Goal: Information Seeking & Learning: Learn about a topic

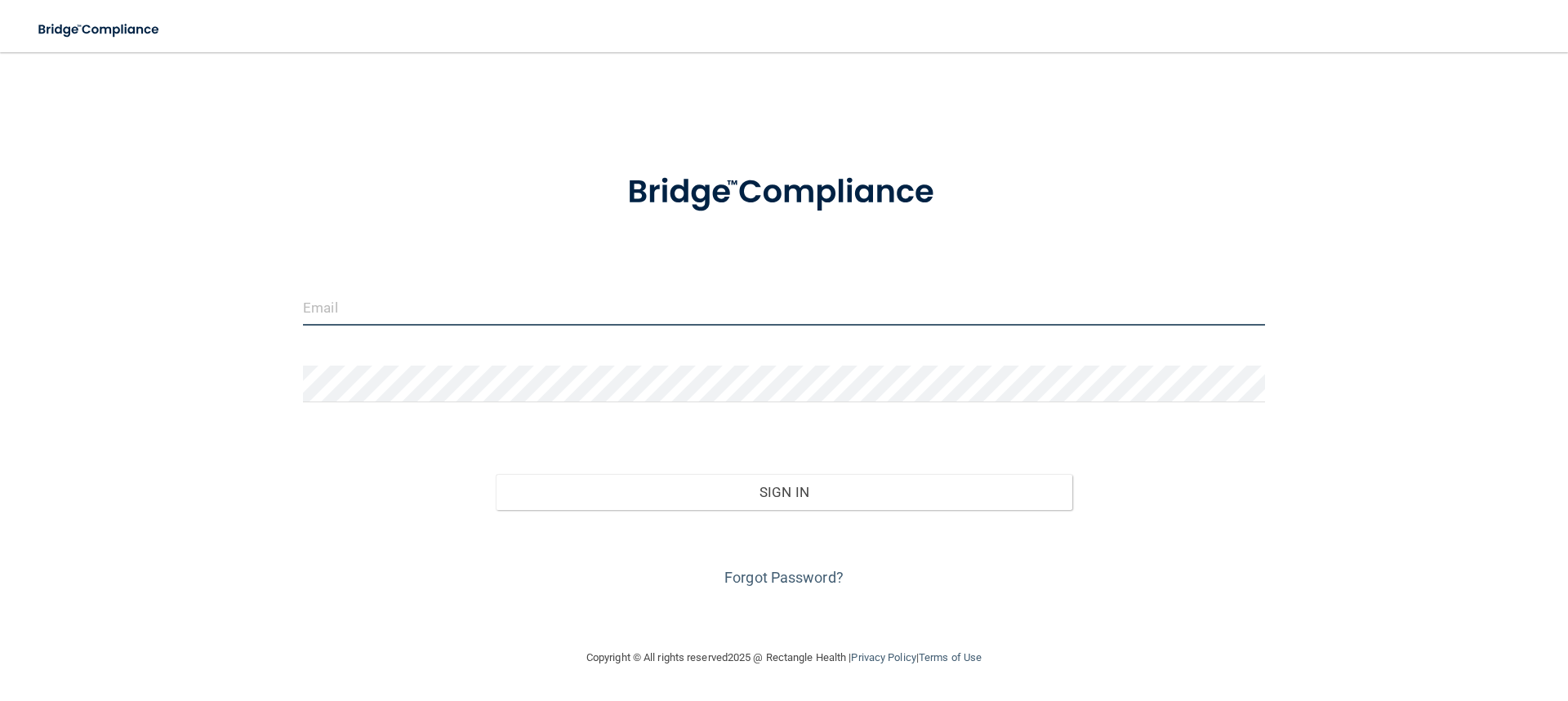
click at [408, 303] on input "email" at bounding box center [784, 307] width 962 height 37
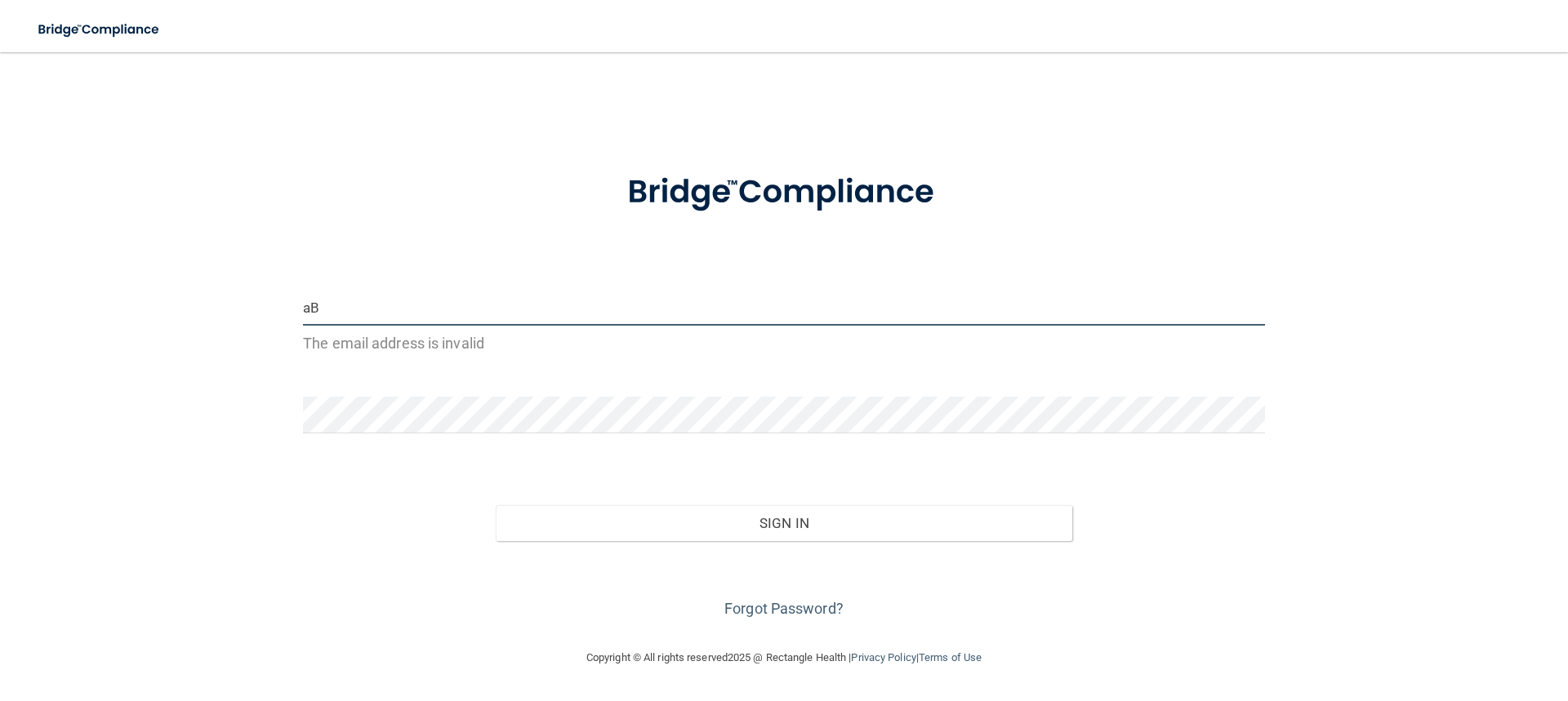
type input "a"
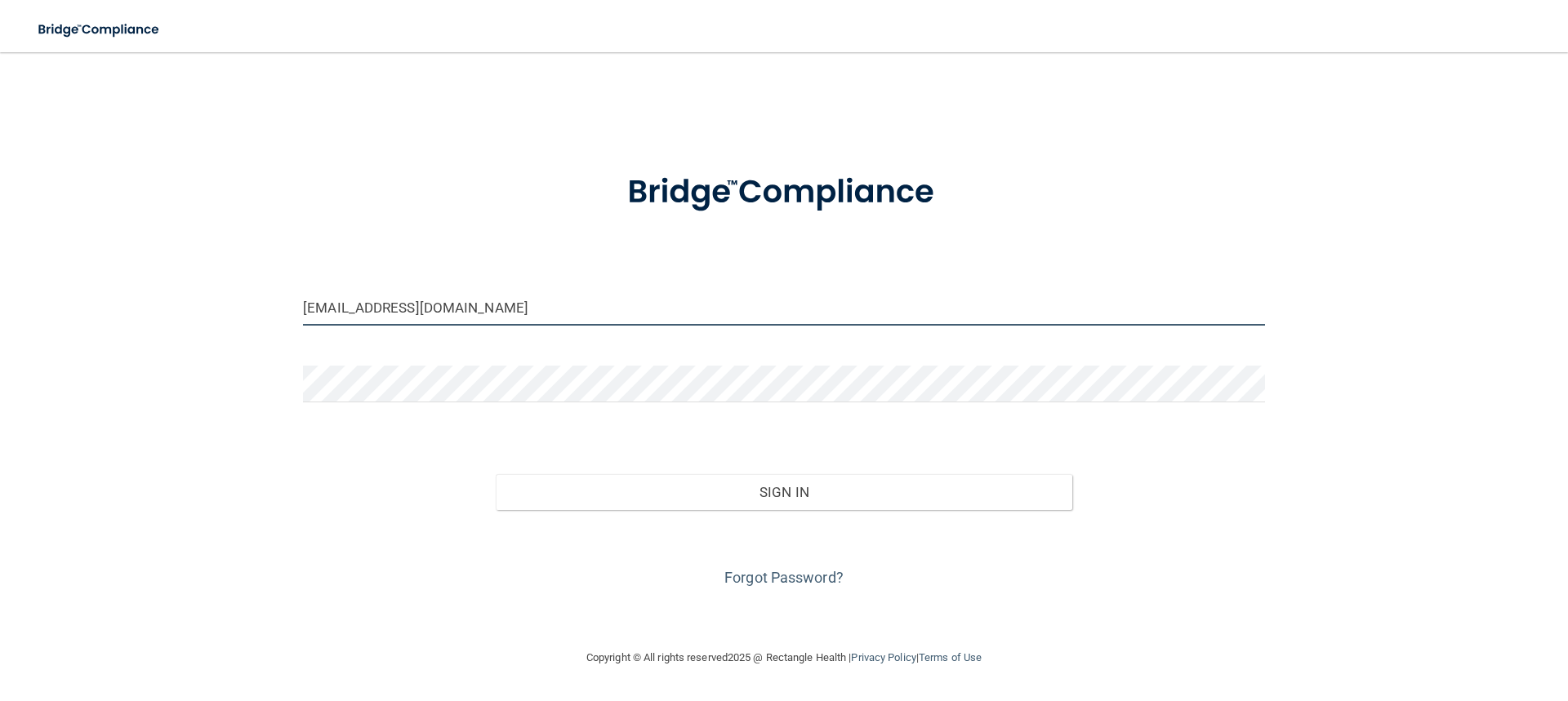
type input "Abbeynewlun2020@gmail.com"
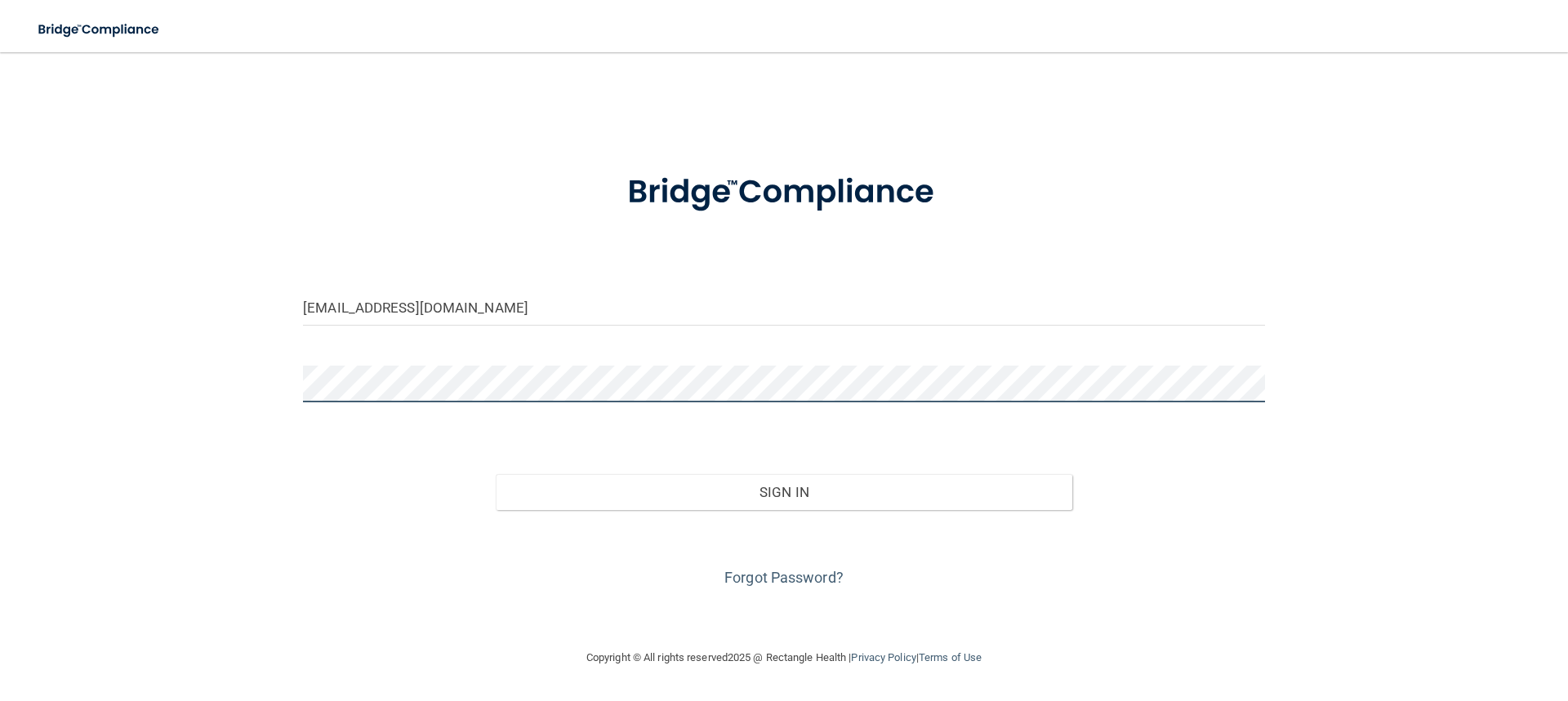
click at [496, 474] on button "Sign In" at bounding box center [785, 492] width 578 height 36
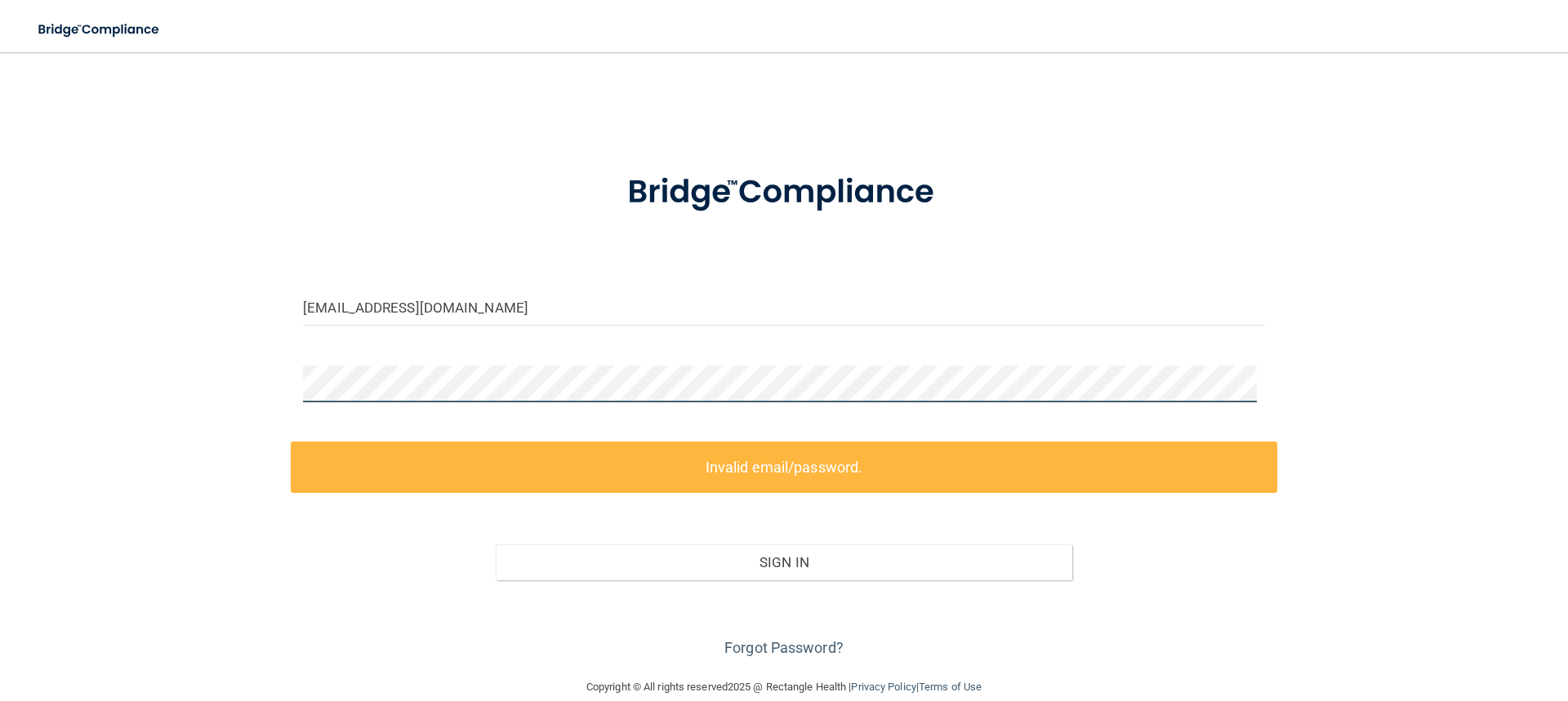
click at [238, 376] on div "Abbeynewlun2020@gmail.com Invalid email/password. You don't have permission to …" at bounding box center [784, 365] width 1503 height 593
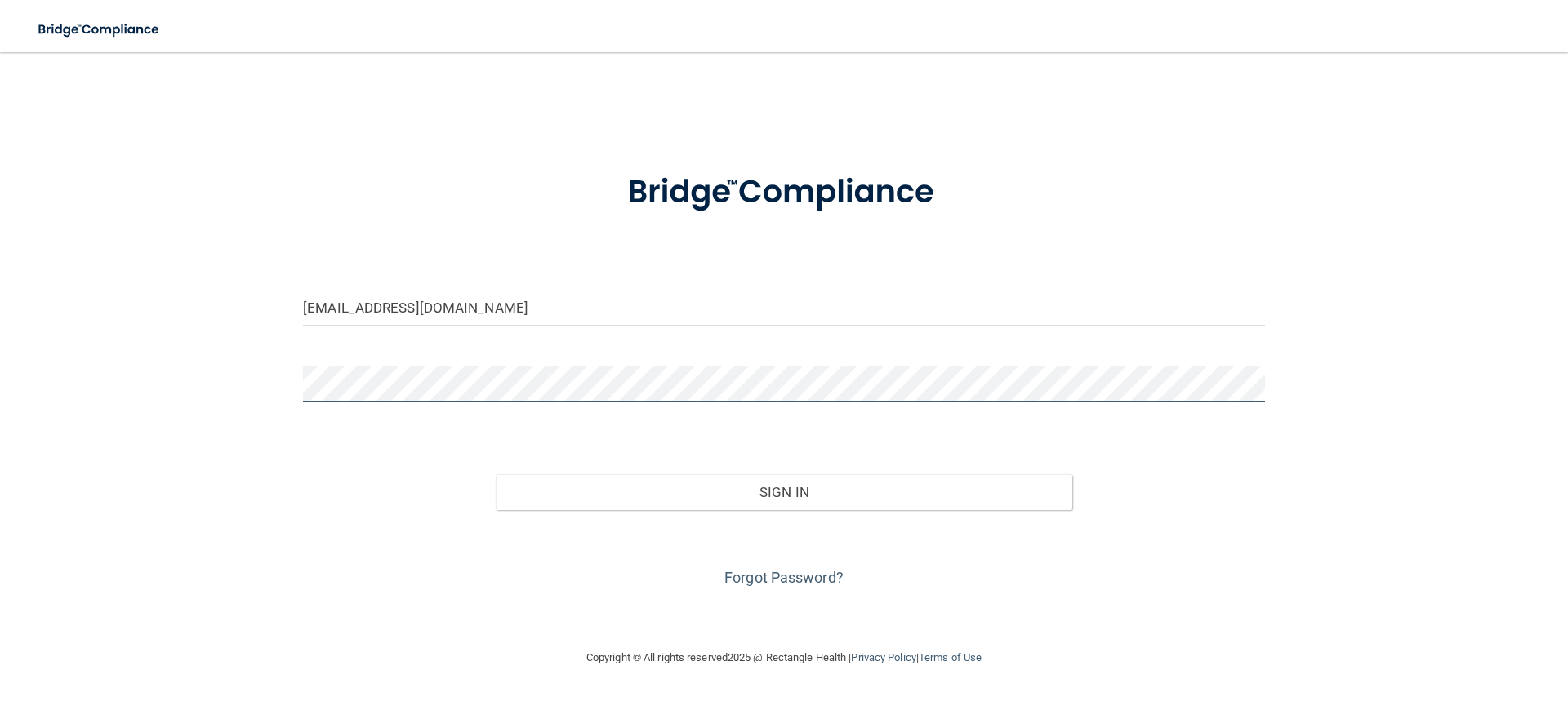
click at [496, 474] on button "Sign In" at bounding box center [785, 492] width 578 height 36
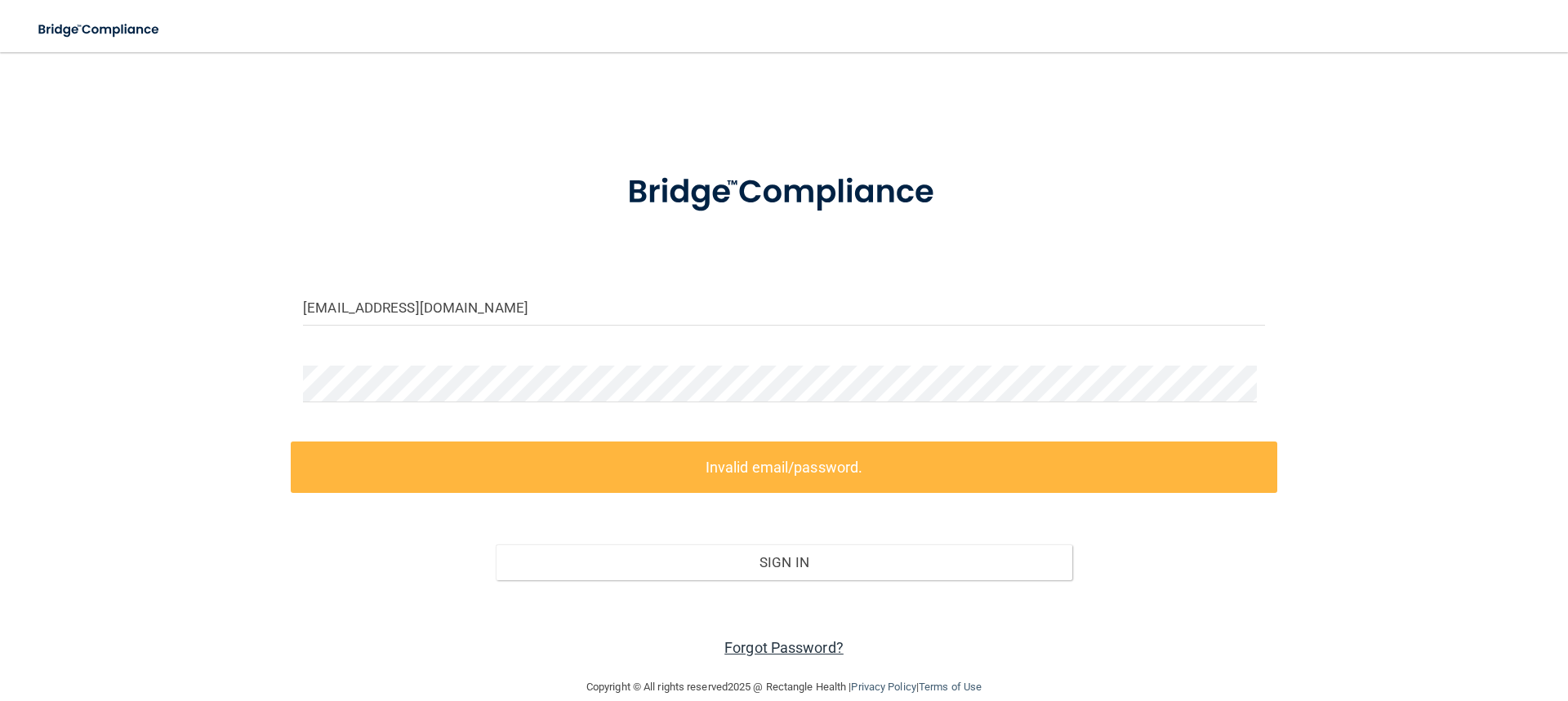
click at [805, 640] on link "Forgot Password?" at bounding box center [784, 647] width 120 height 17
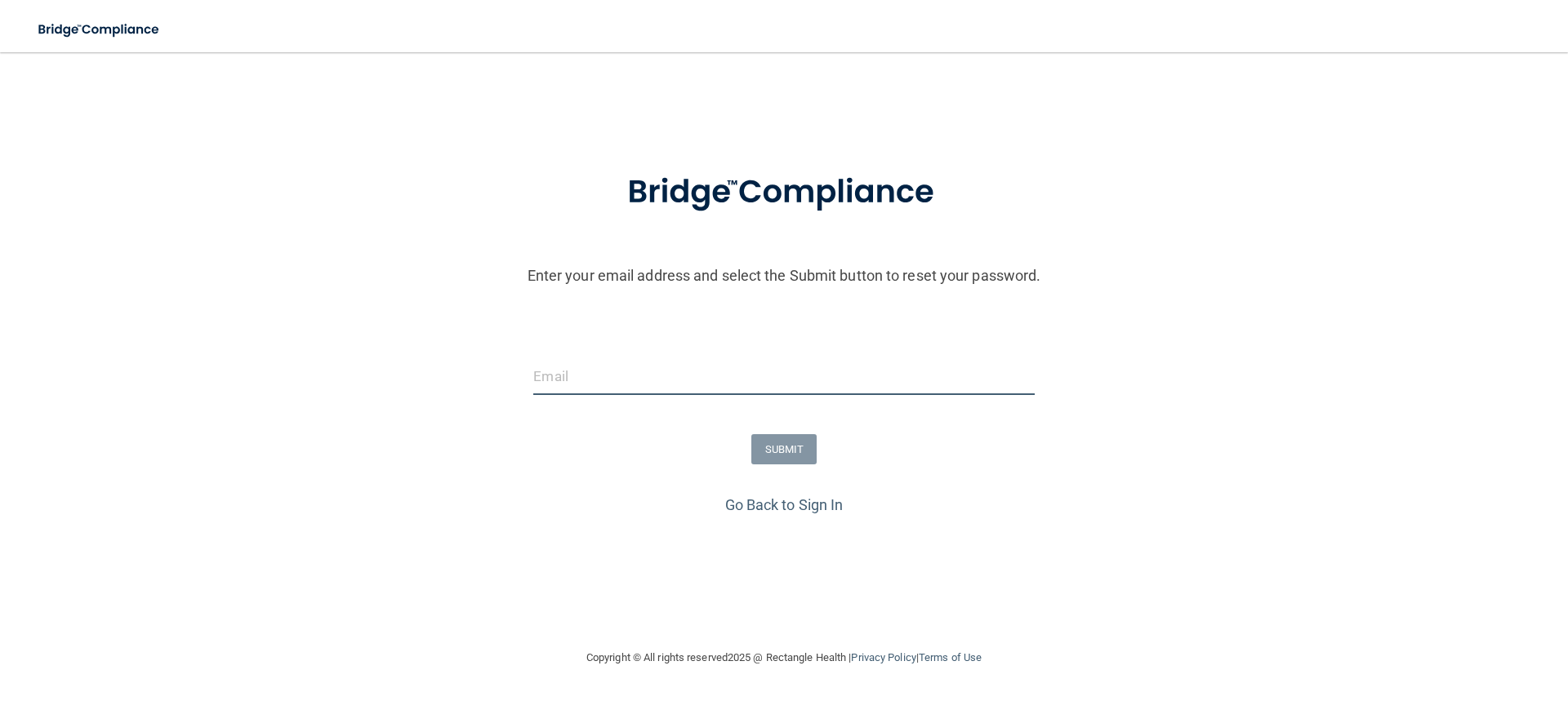
click at [604, 375] on input "email" at bounding box center [783, 376] width 501 height 37
type input "Abbeynewlun2020@gmail.com"
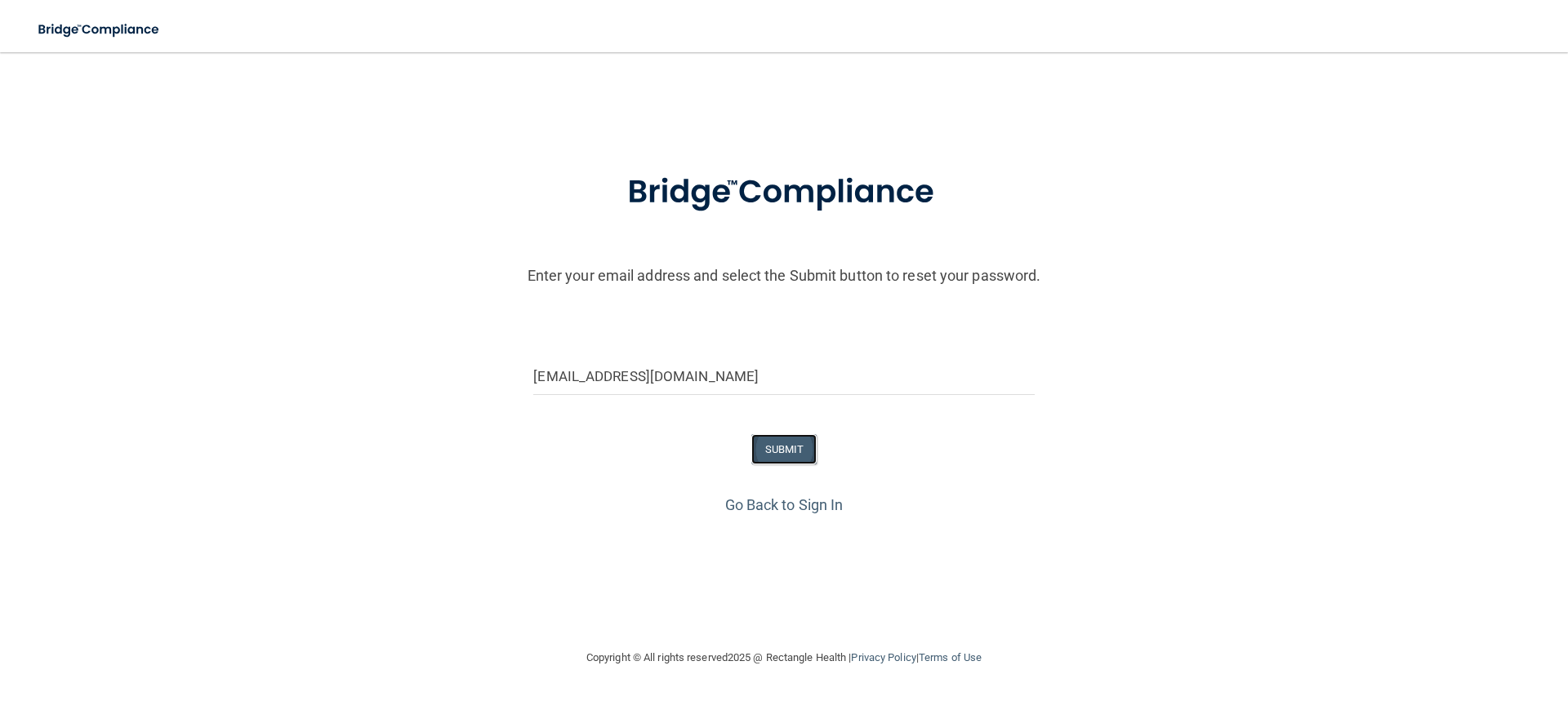
click at [761, 440] on button "SUBMIT" at bounding box center [785, 449] width 66 height 31
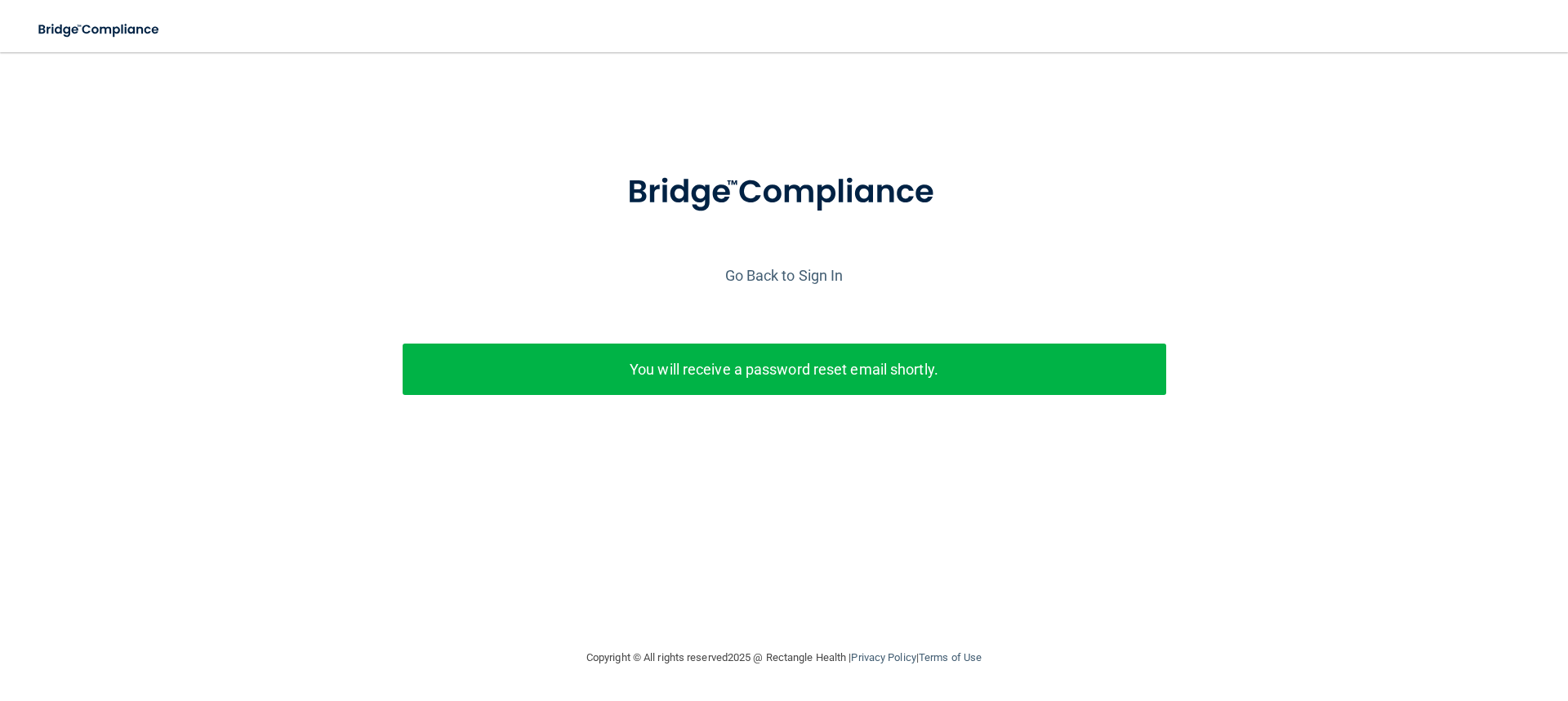
click at [725, 369] on p "You will receive a password reset email shortly." at bounding box center [785, 369] width 739 height 27
click at [769, 277] on link "Go Back to Sign In" at bounding box center [785, 275] width 119 height 17
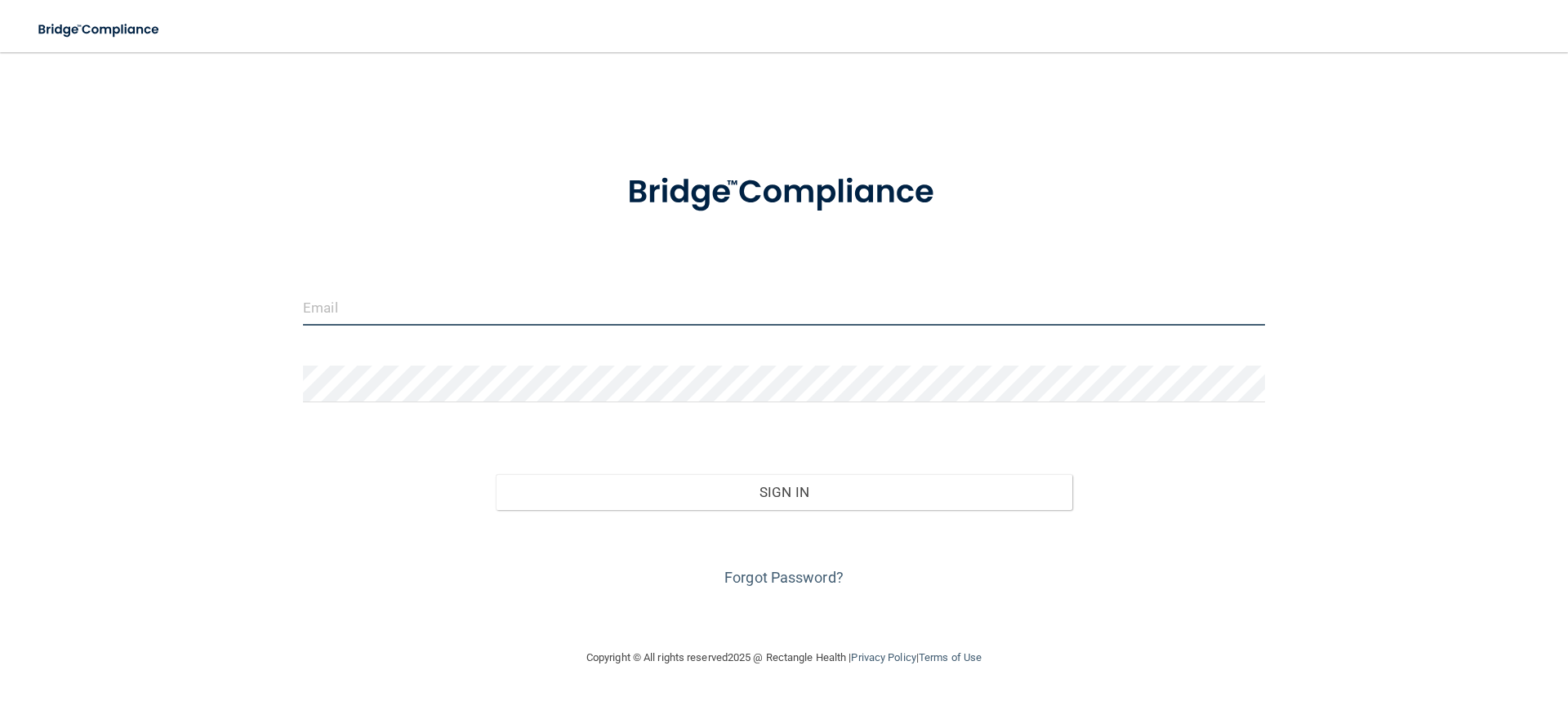
click at [673, 317] on input "email" at bounding box center [784, 307] width 962 height 37
type input "Abbeynewlun2020@gmail.com"
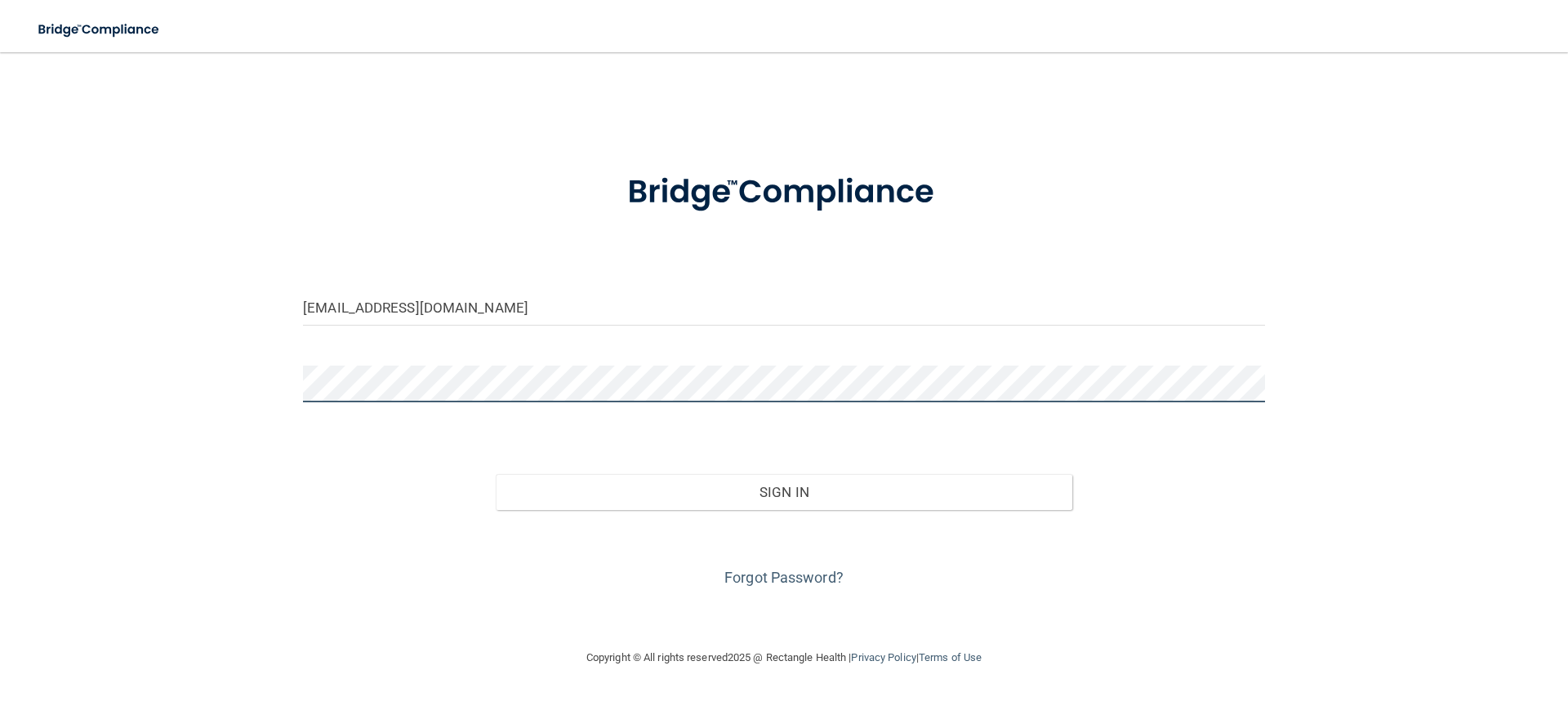
click at [496, 474] on button "Sign In" at bounding box center [785, 492] width 578 height 36
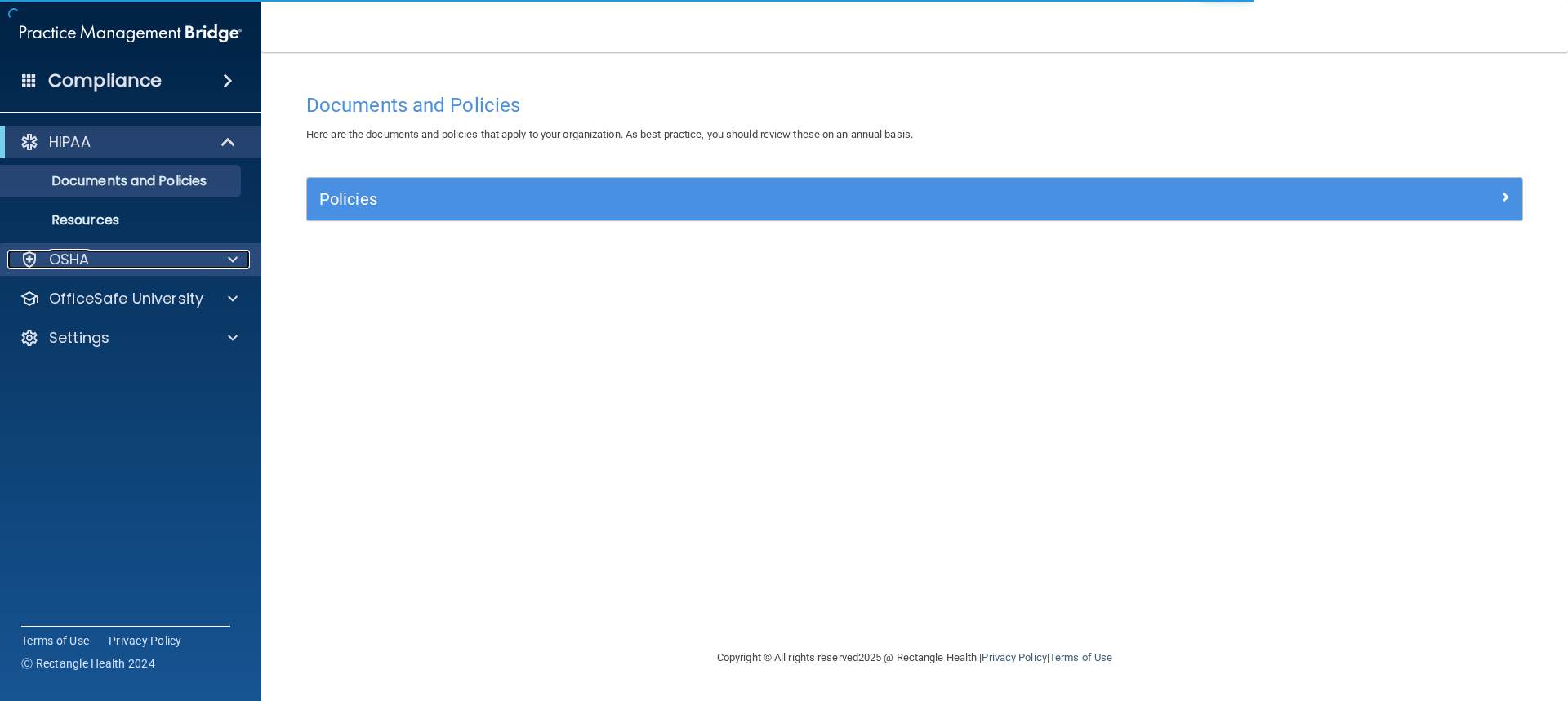
click at [156, 256] on div "OSHA" at bounding box center [108, 260] width 202 height 20
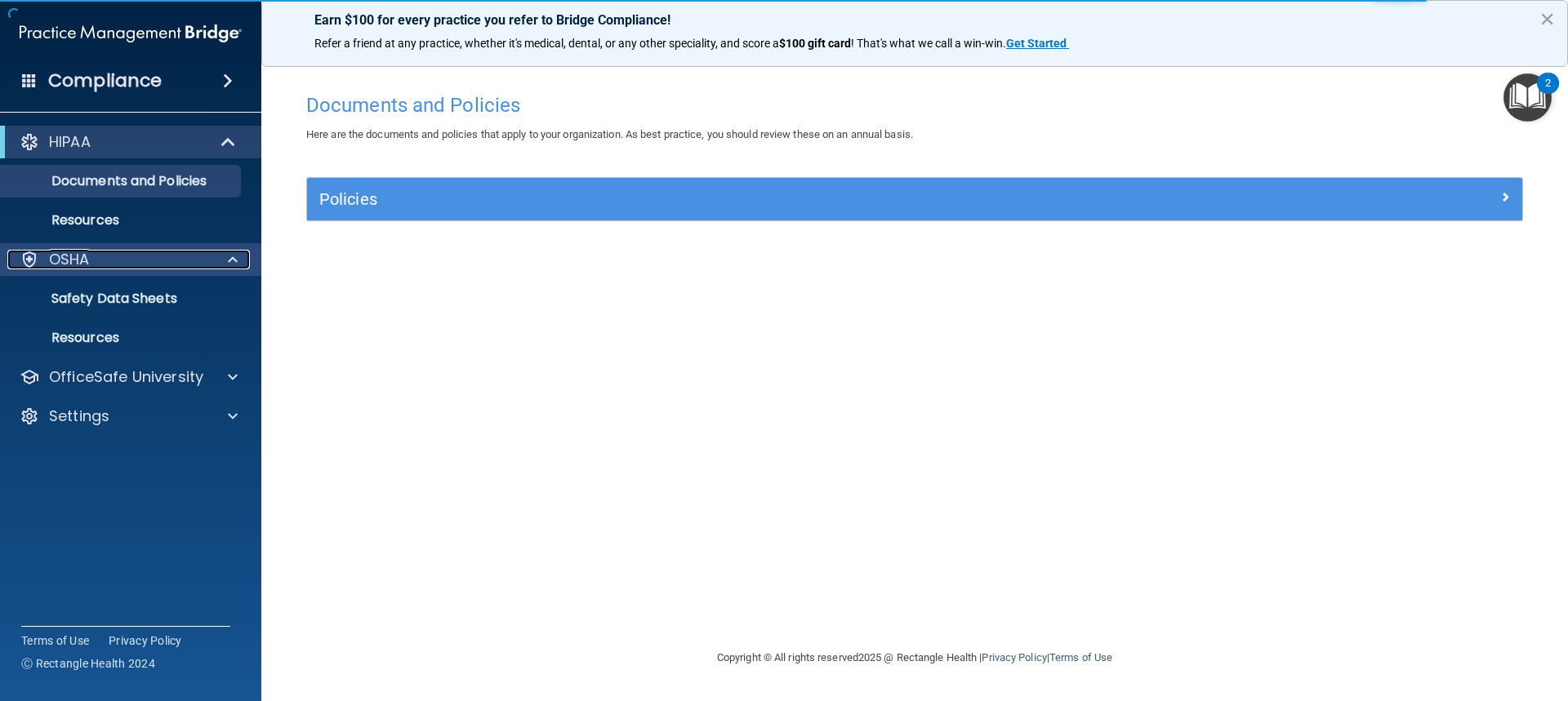
click at [223, 264] on div at bounding box center [229, 260] width 40 height 20
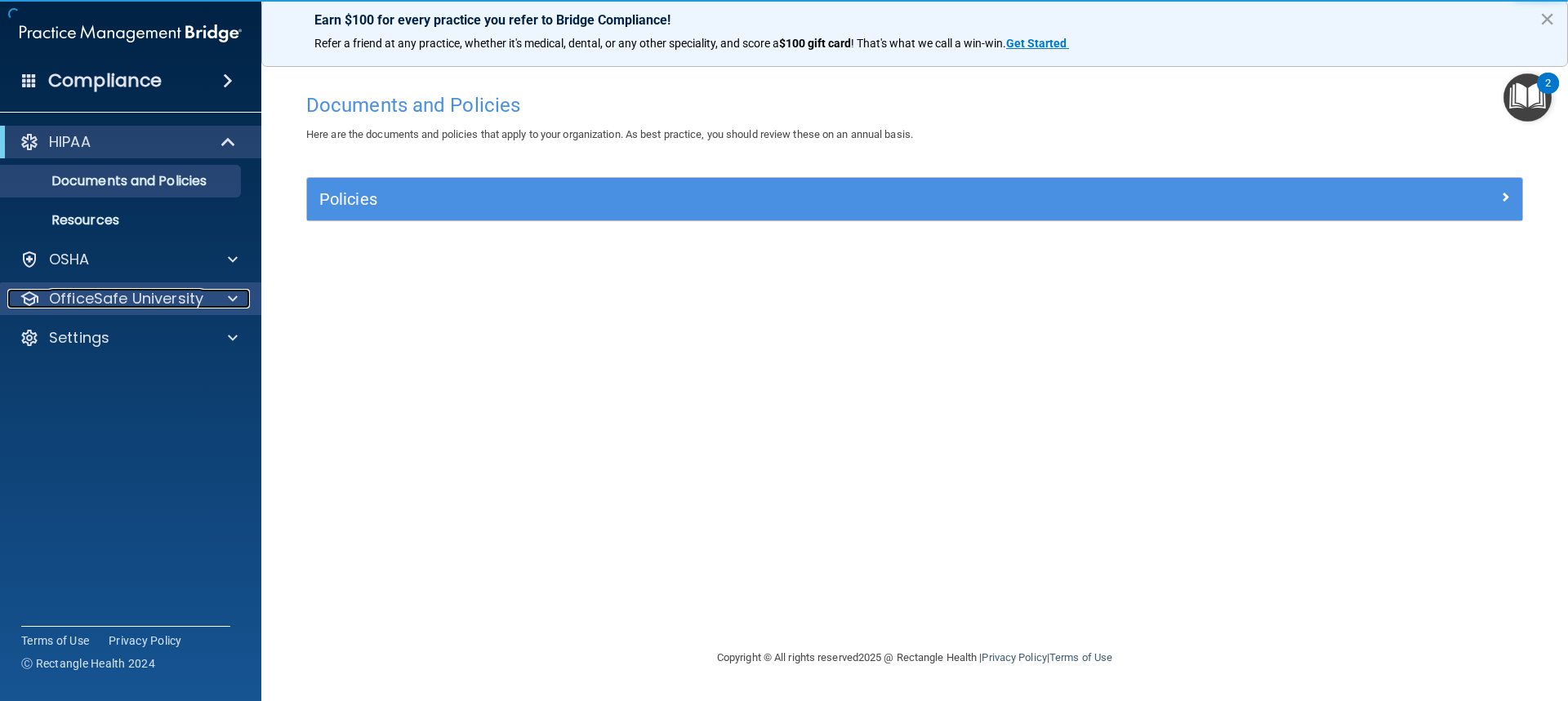
click at [239, 306] on div at bounding box center [229, 299] width 40 height 20
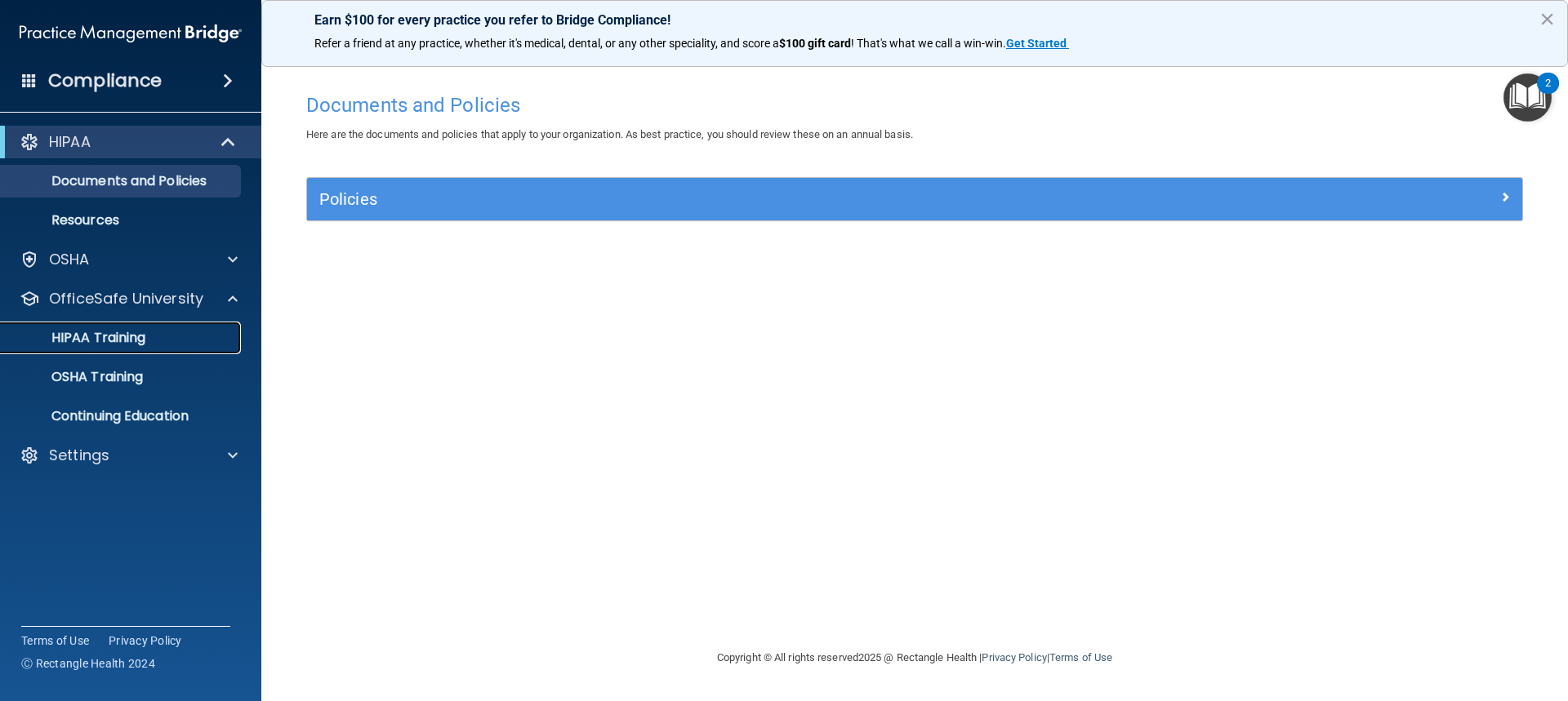
click at [157, 336] on div "HIPAA Training" at bounding box center [122, 338] width 223 height 16
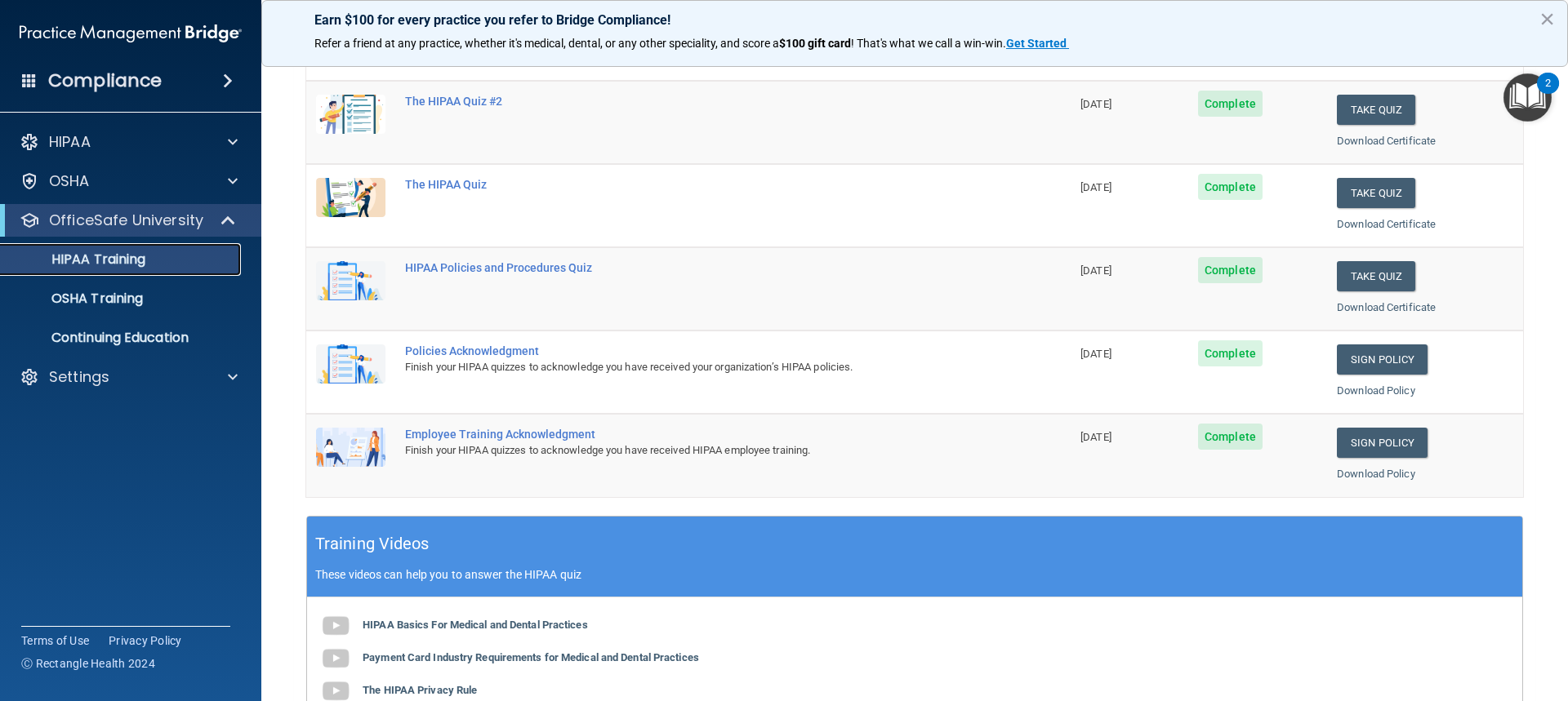
scroll to position [245, 0]
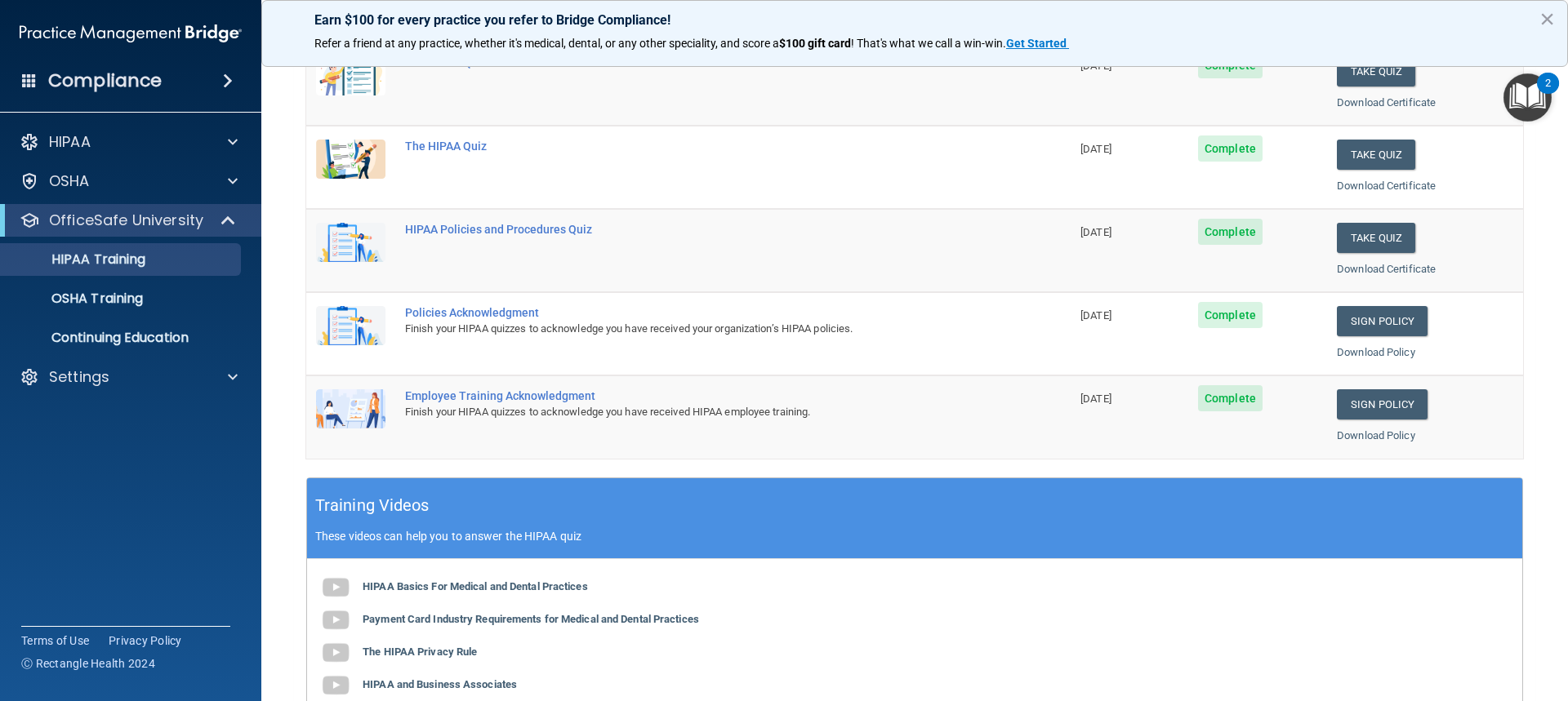
click at [107, 279] on ul "HIPAA Training OSHA Training Continuing Education" at bounding box center [131, 295] width 295 height 118
click at [110, 295] on p "OSHA Training" at bounding box center [77, 299] width 132 height 16
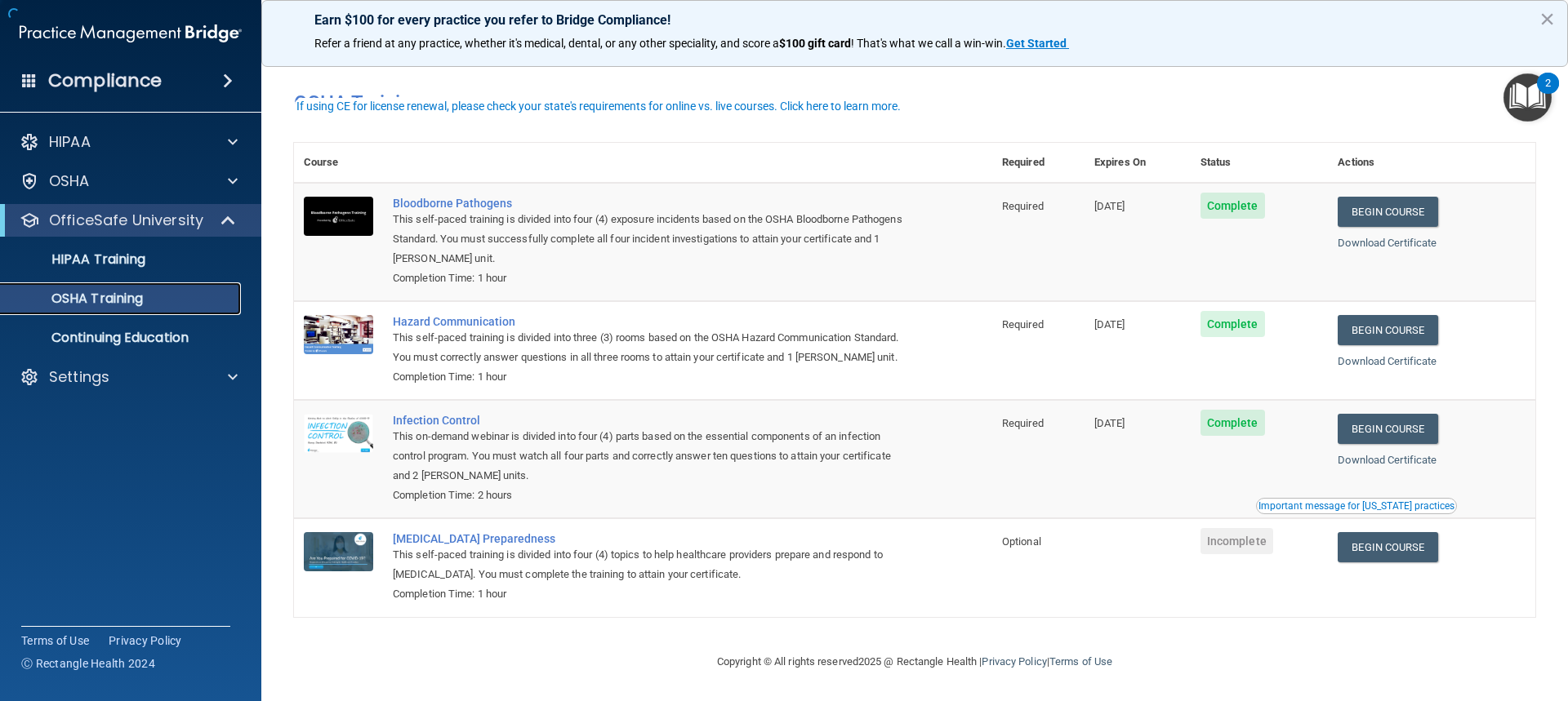
scroll to position [24, 0]
click at [1383, 197] on link "Begin Course" at bounding box center [1387, 212] width 100 height 31
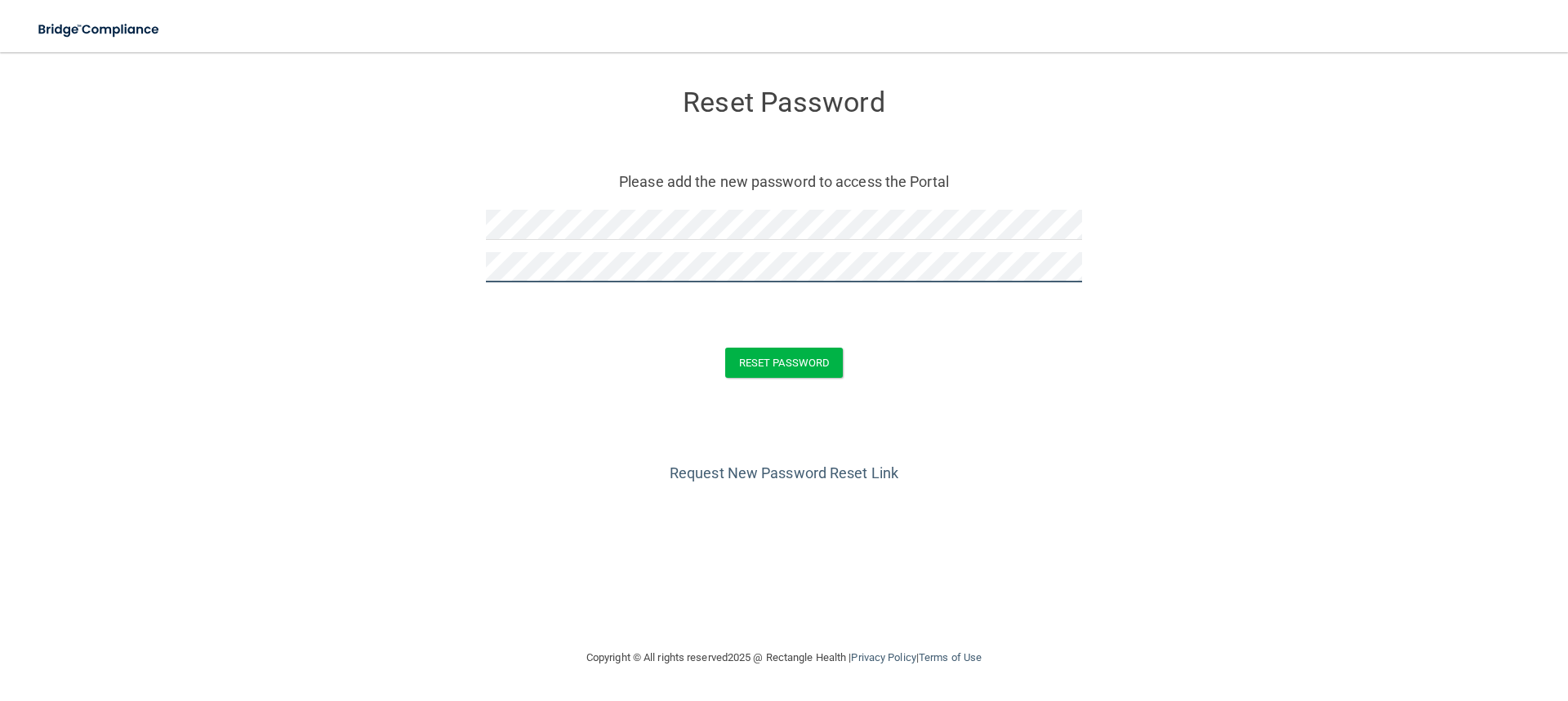
click at [725, 348] on button "Reset Password" at bounding box center [784, 363] width 118 height 31
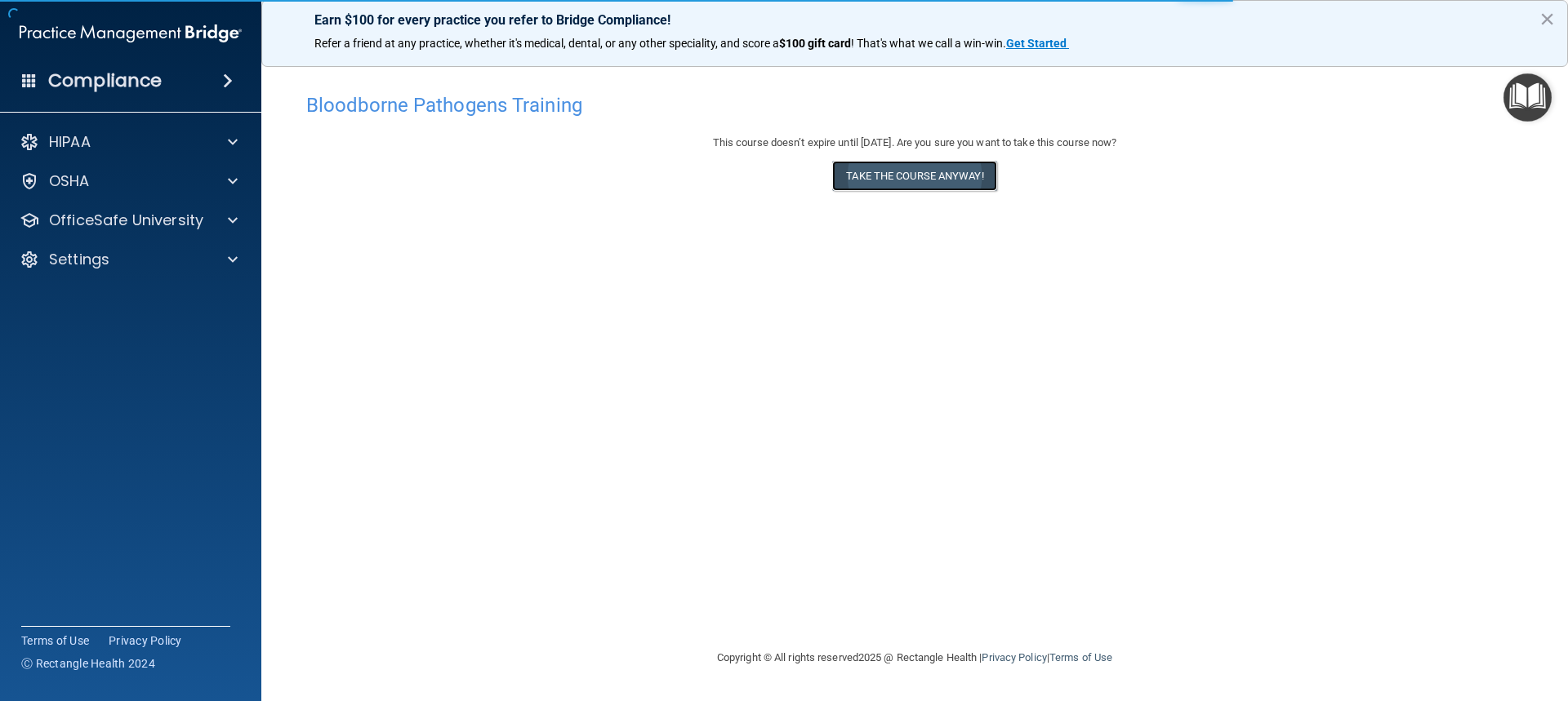
click at [911, 181] on button "Take the course anyway!" at bounding box center [914, 176] width 164 height 31
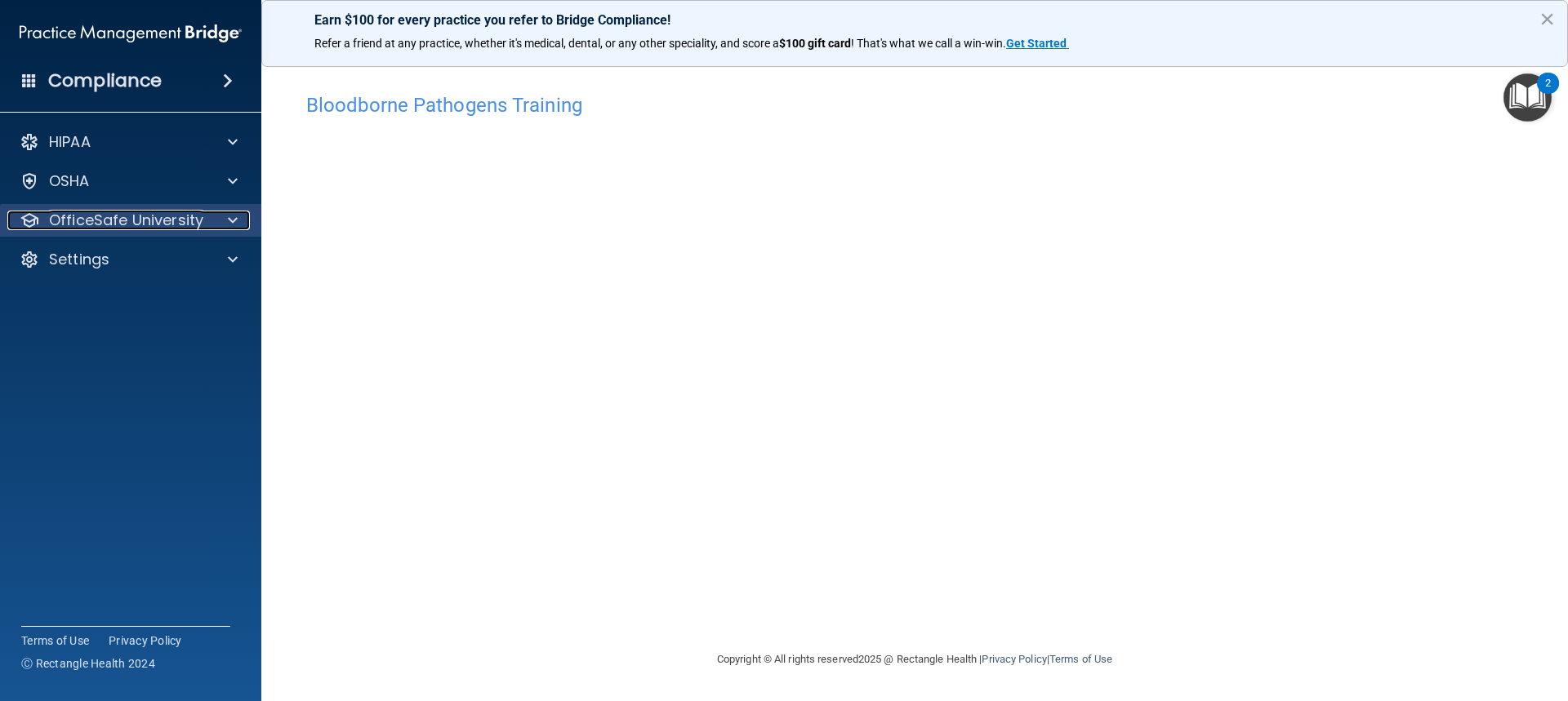
click at [220, 223] on div at bounding box center [229, 220] width 40 height 20
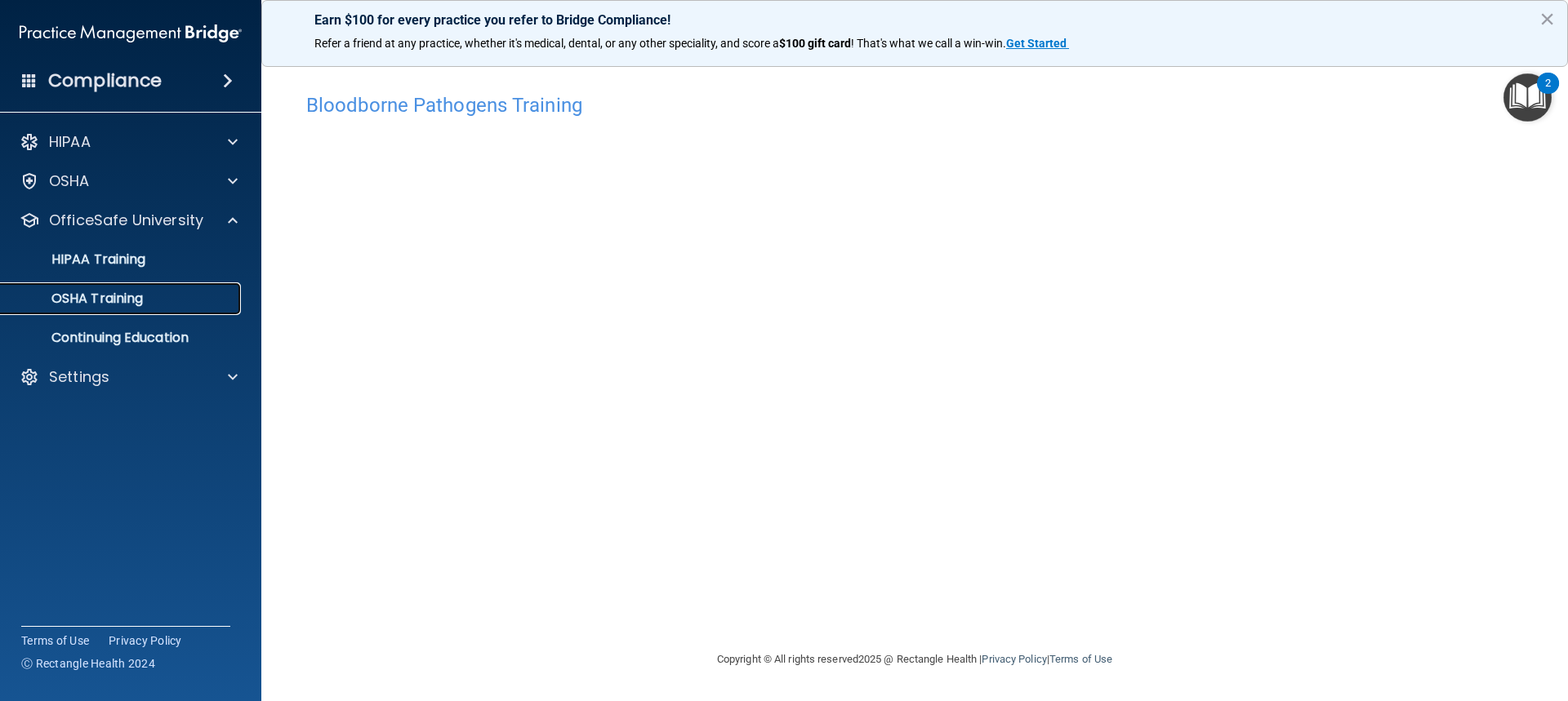
click at [141, 303] on p "OSHA Training" at bounding box center [77, 299] width 132 height 16
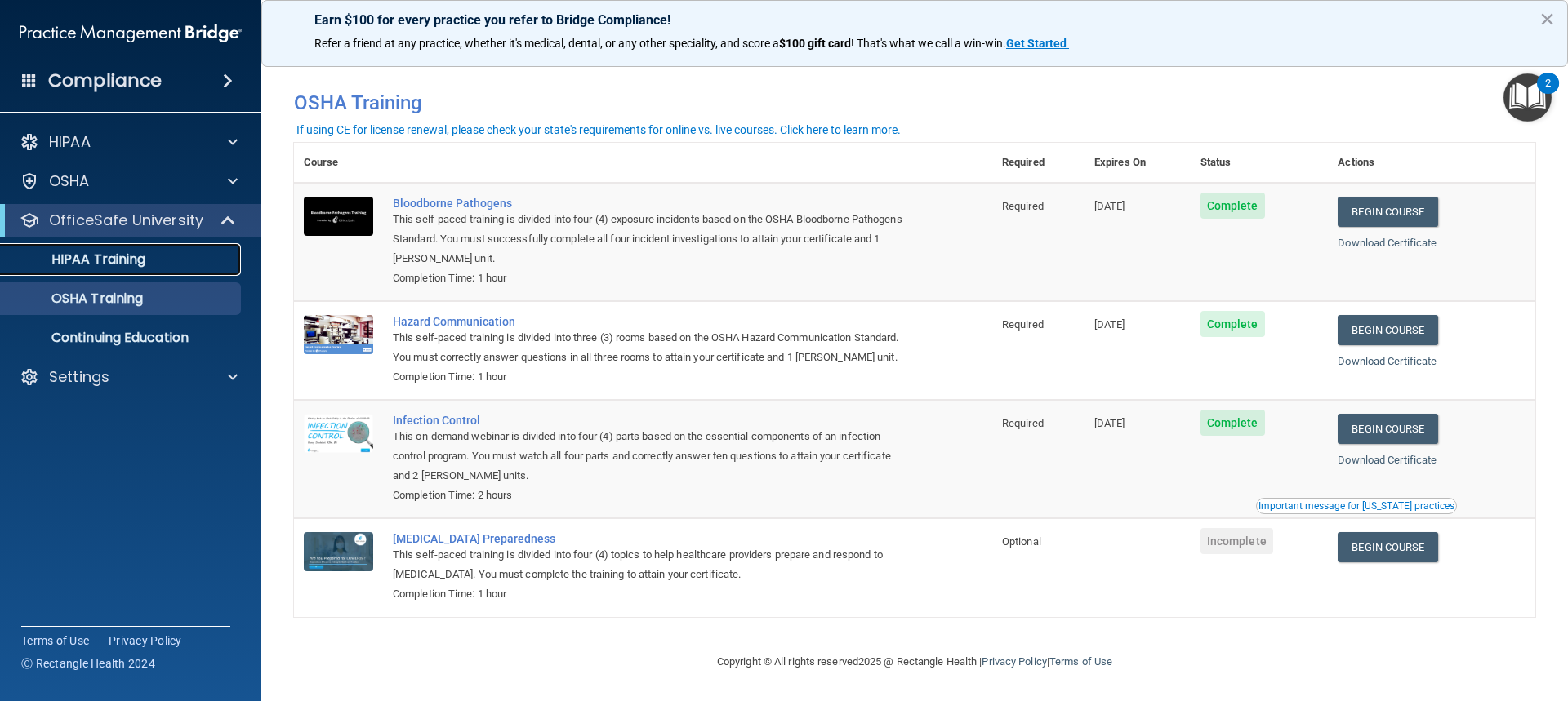
click at [103, 253] on p "HIPAA Training" at bounding box center [78, 260] width 135 height 16
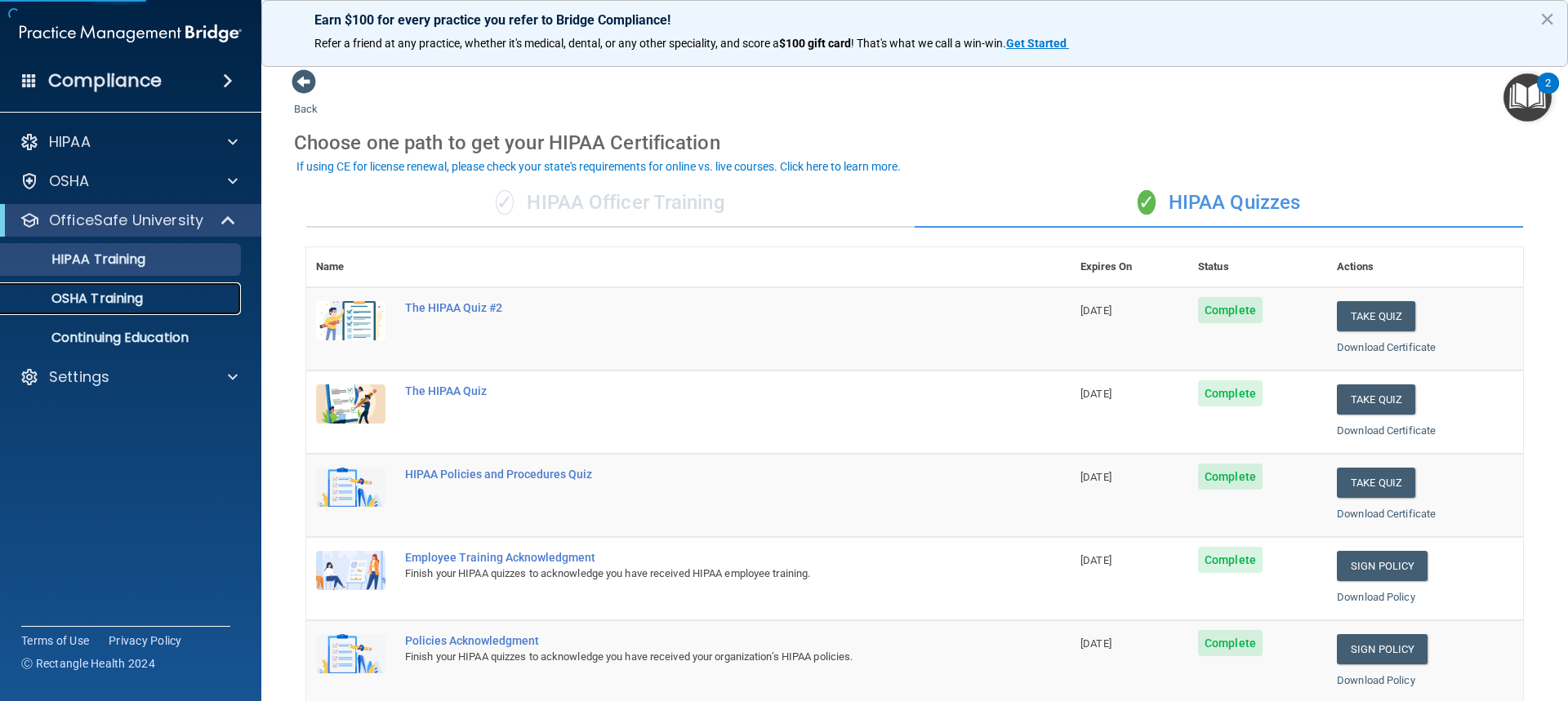
click at [108, 301] on p "OSHA Training" at bounding box center [77, 299] width 132 height 16
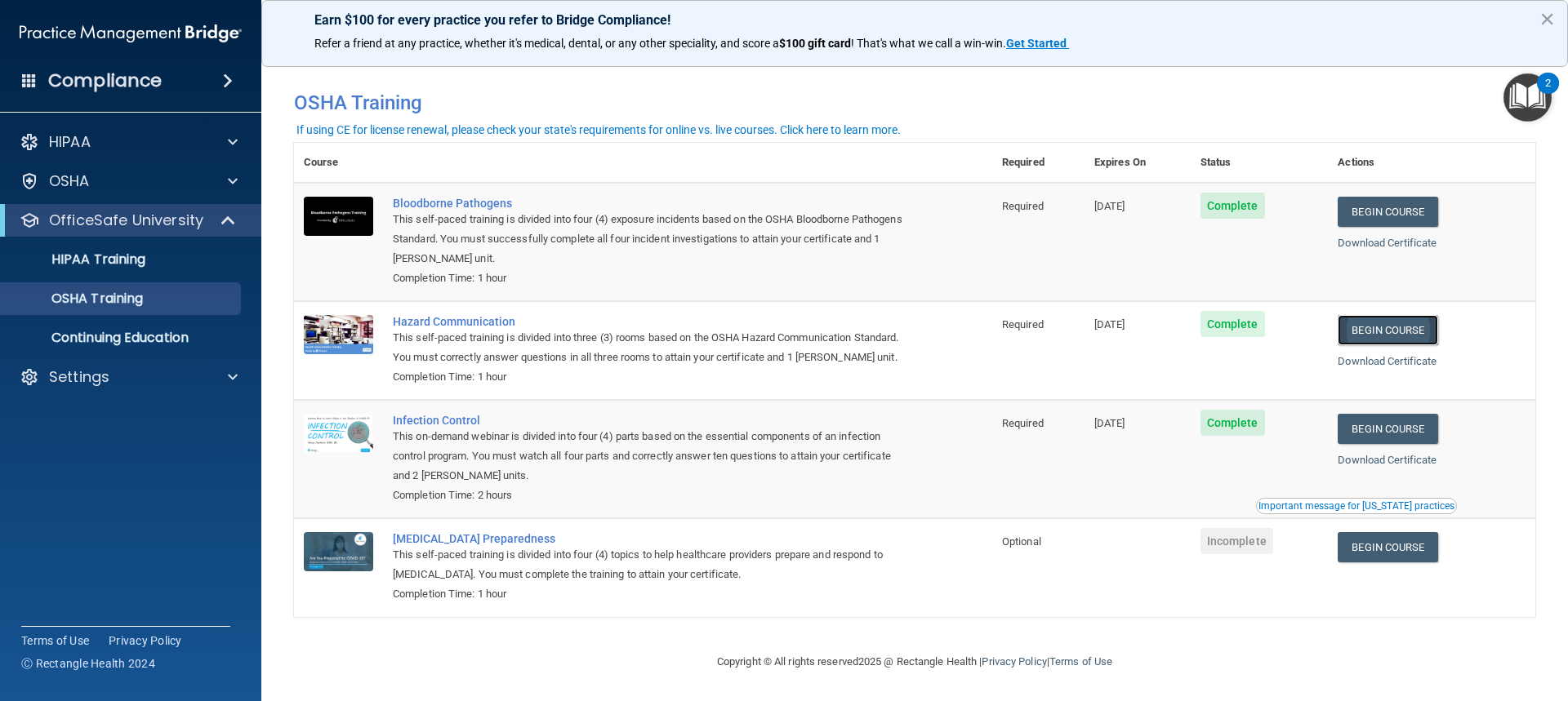
click at [1410, 334] on link "Begin Course" at bounding box center [1387, 330] width 100 height 31
click at [1407, 241] on link "Download Certificate" at bounding box center [1387, 242] width 99 height 12
click at [1399, 330] on link "Begin Course" at bounding box center [1387, 330] width 100 height 31
click at [1409, 444] on link "Begin Course" at bounding box center [1387, 429] width 100 height 31
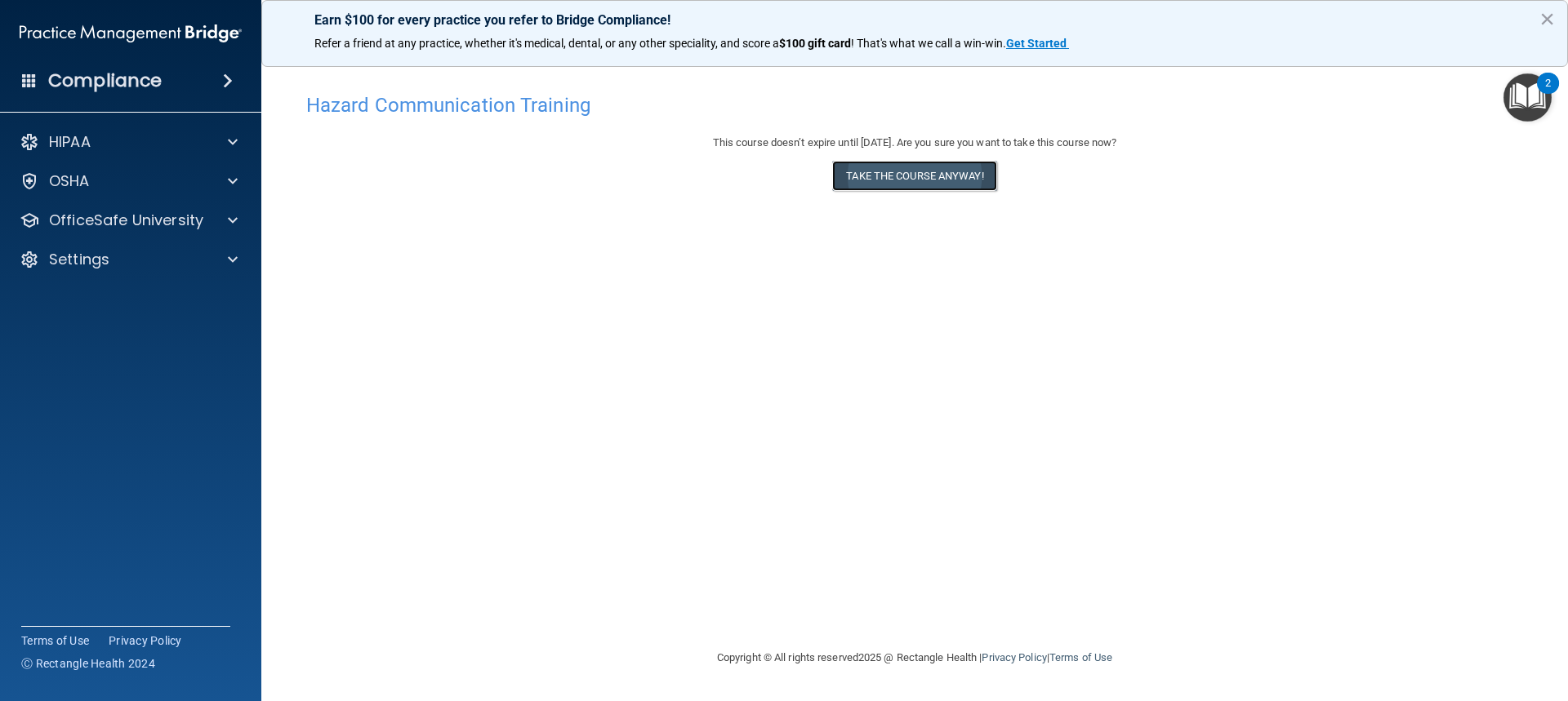
click at [914, 170] on button "Take the course anyway!" at bounding box center [914, 176] width 164 height 31
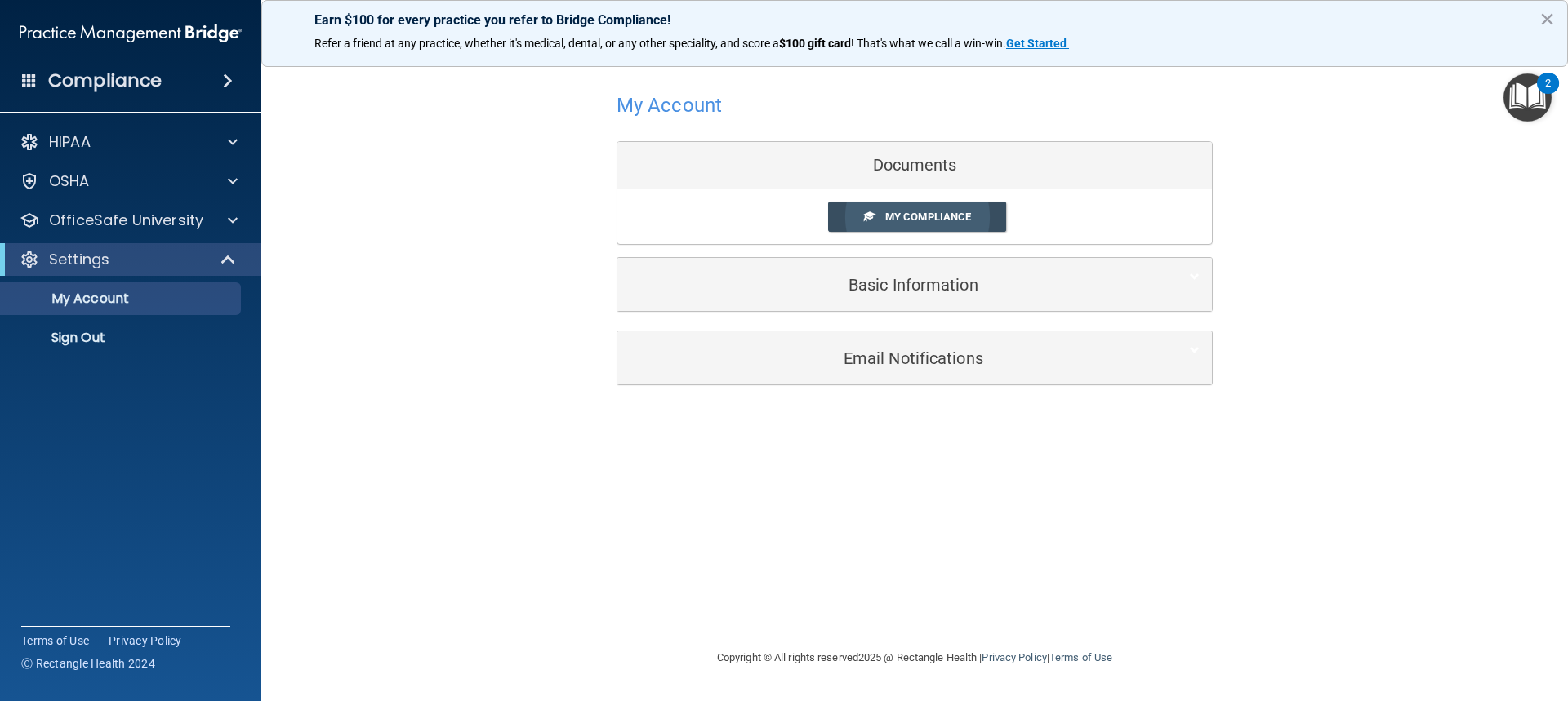
click at [890, 214] on span "My Compliance" at bounding box center [928, 216] width 86 height 12
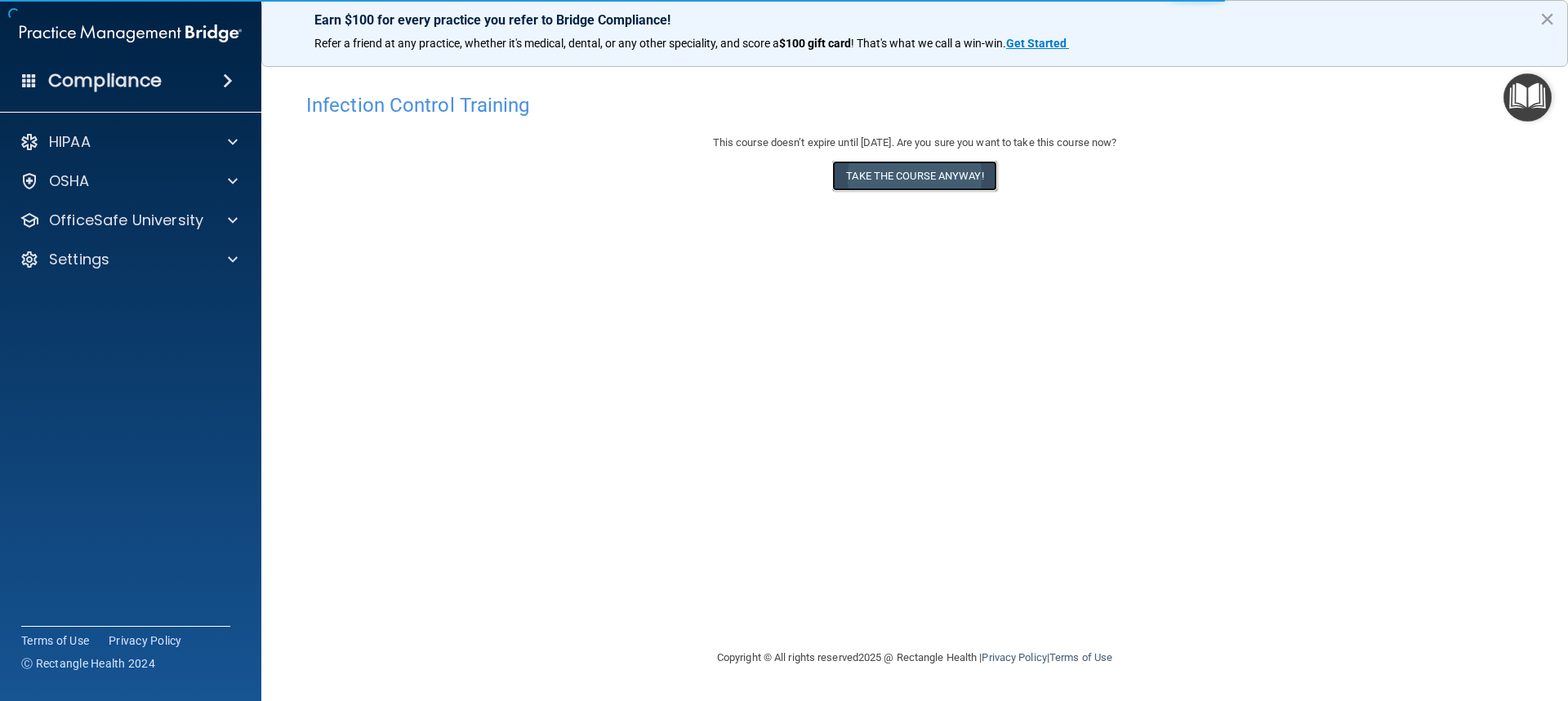
click at [891, 172] on button "Take the course anyway!" at bounding box center [914, 176] width 164 height 31
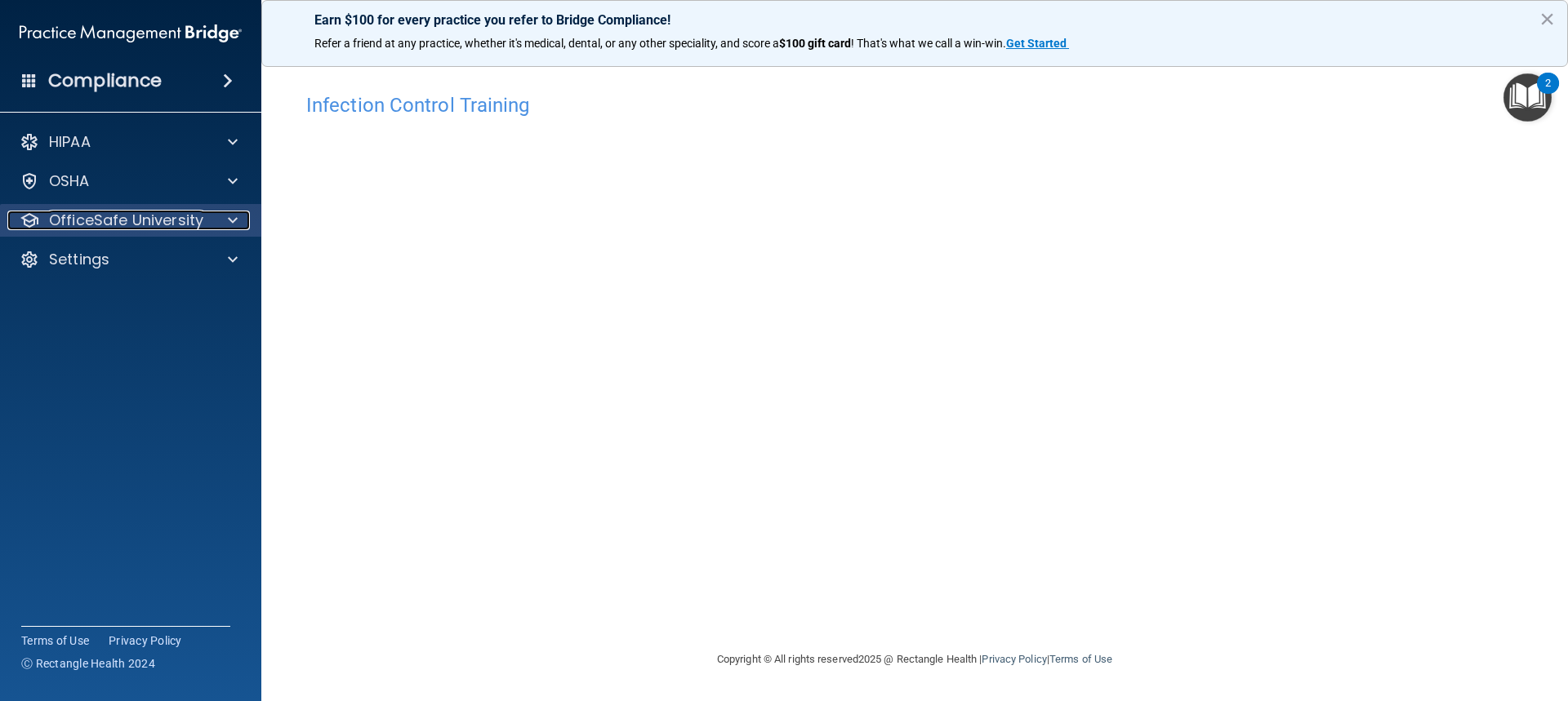
click at [232, 214] on span at bounding box center [233, 220] width 10 height 20
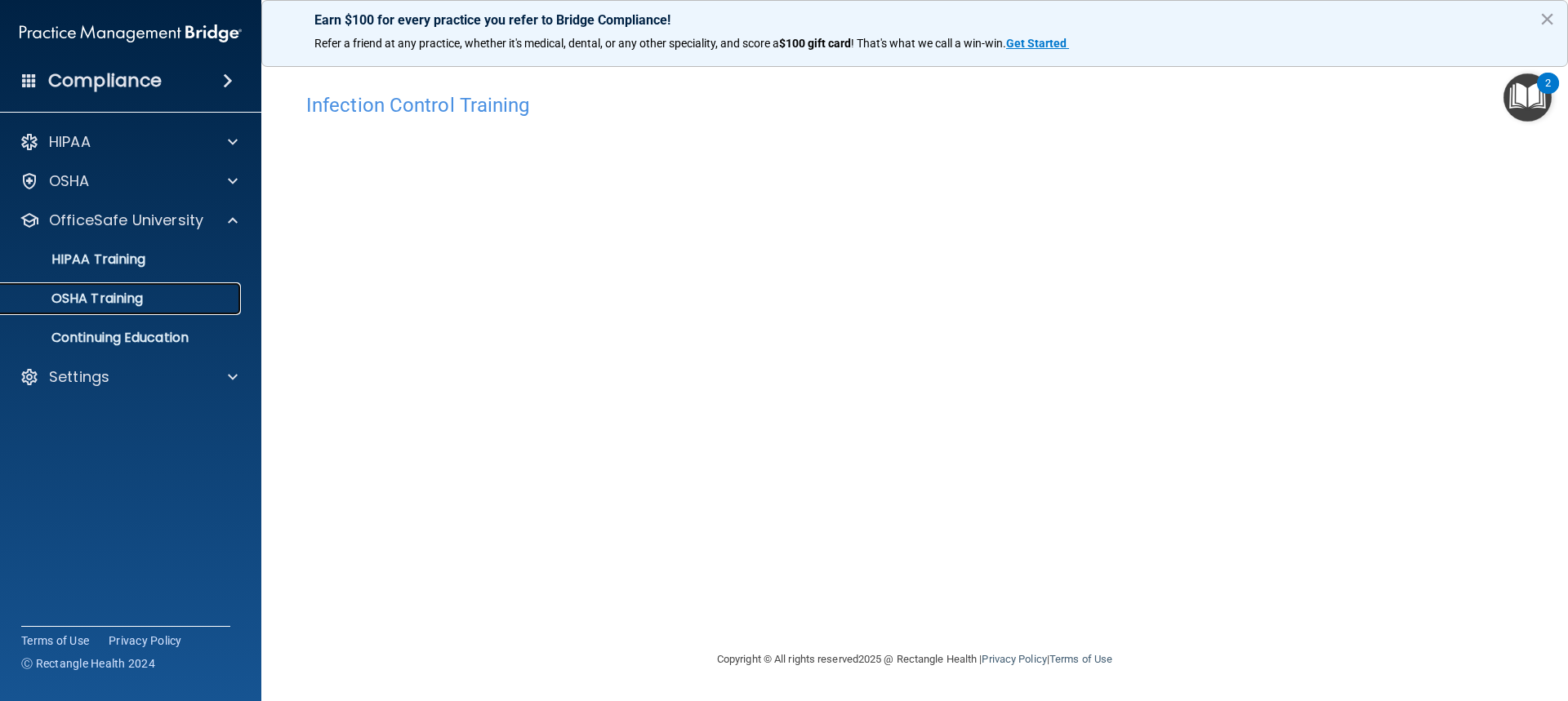
click at [151, 299] on div "OSHA Training" at bounding box center [122, 299] width 223 height 16
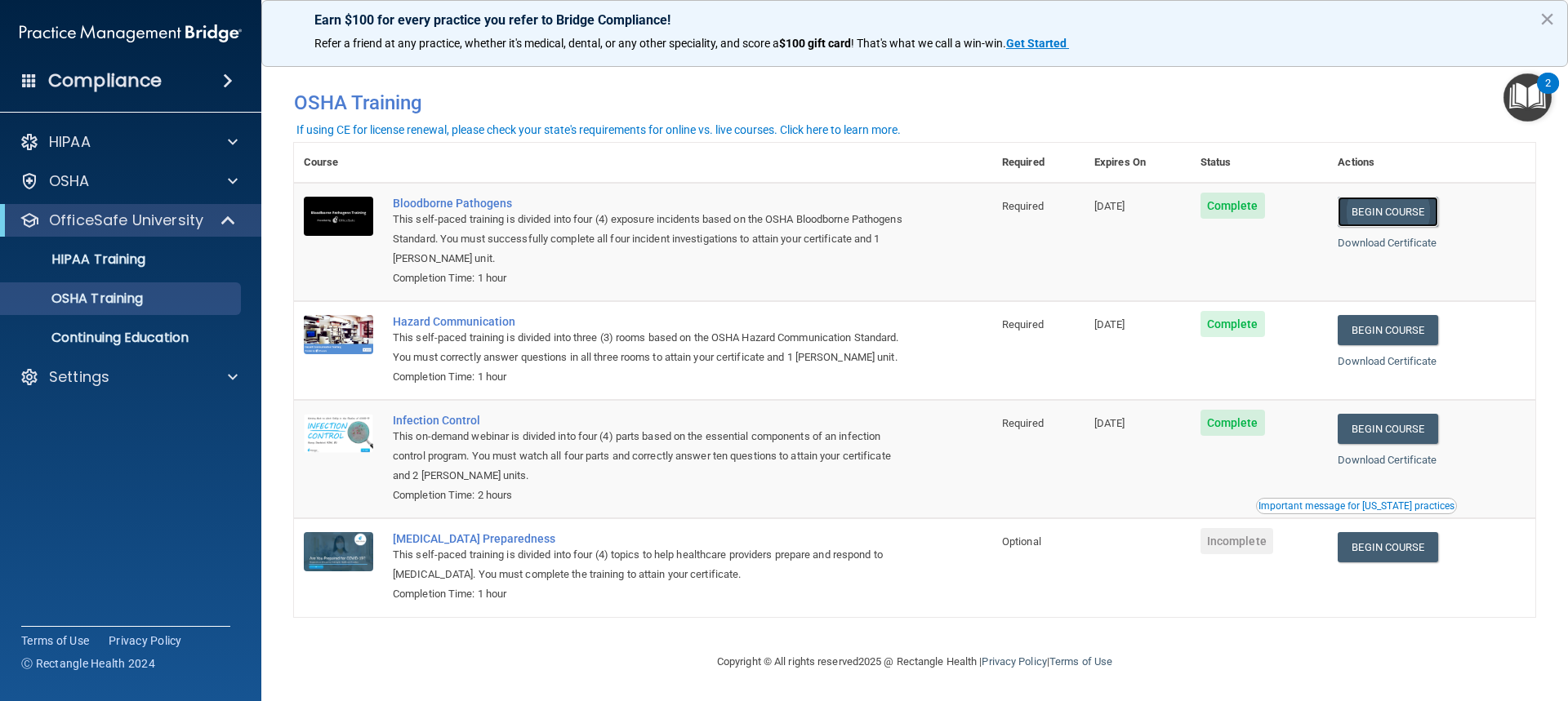
click at [1411, 199] on link "Begin Course" at bounding box center [1387, 212] width 100 height 31
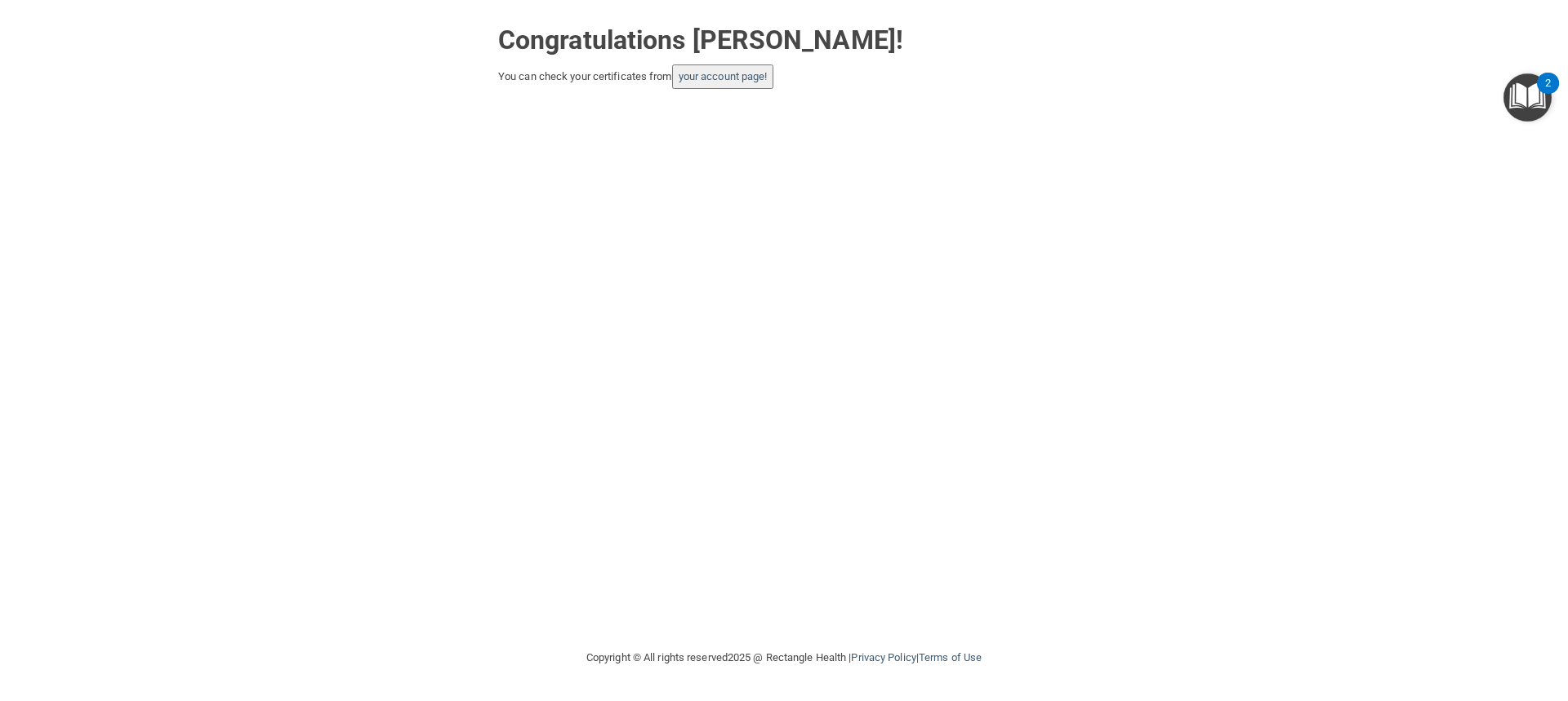
click at [774, 74] on button "your account page!" at bounding box center [724, 77] width 102 height 25
click at [750, 87] on button "your account page!" at bounding box center [724, 77] width 102 height 25
click at [725, 81] on link "your account page!" at bounding box center [723, 76] width 89 height 12
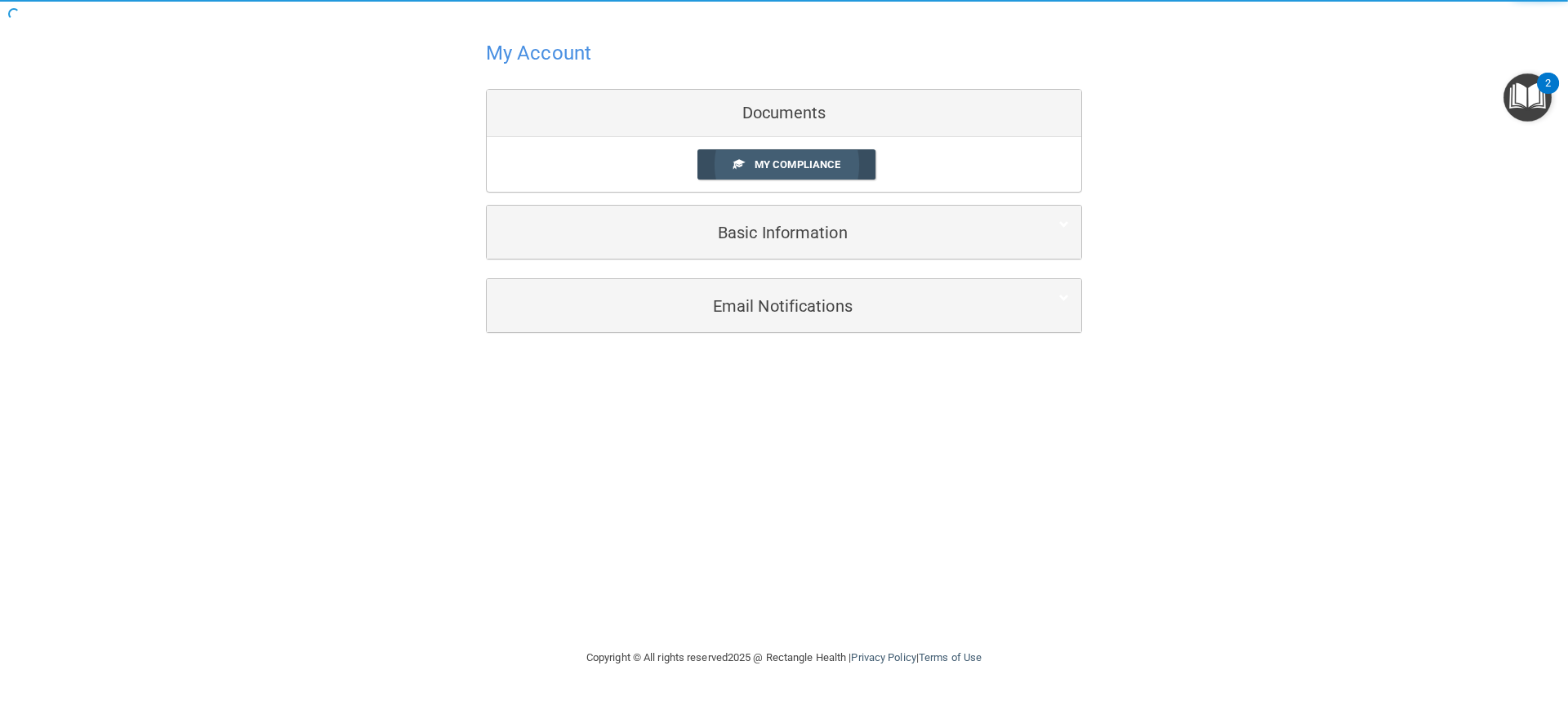
click at [752, 156] on link "My Compliance" at bounding box center [786, 164] width 179 height 31
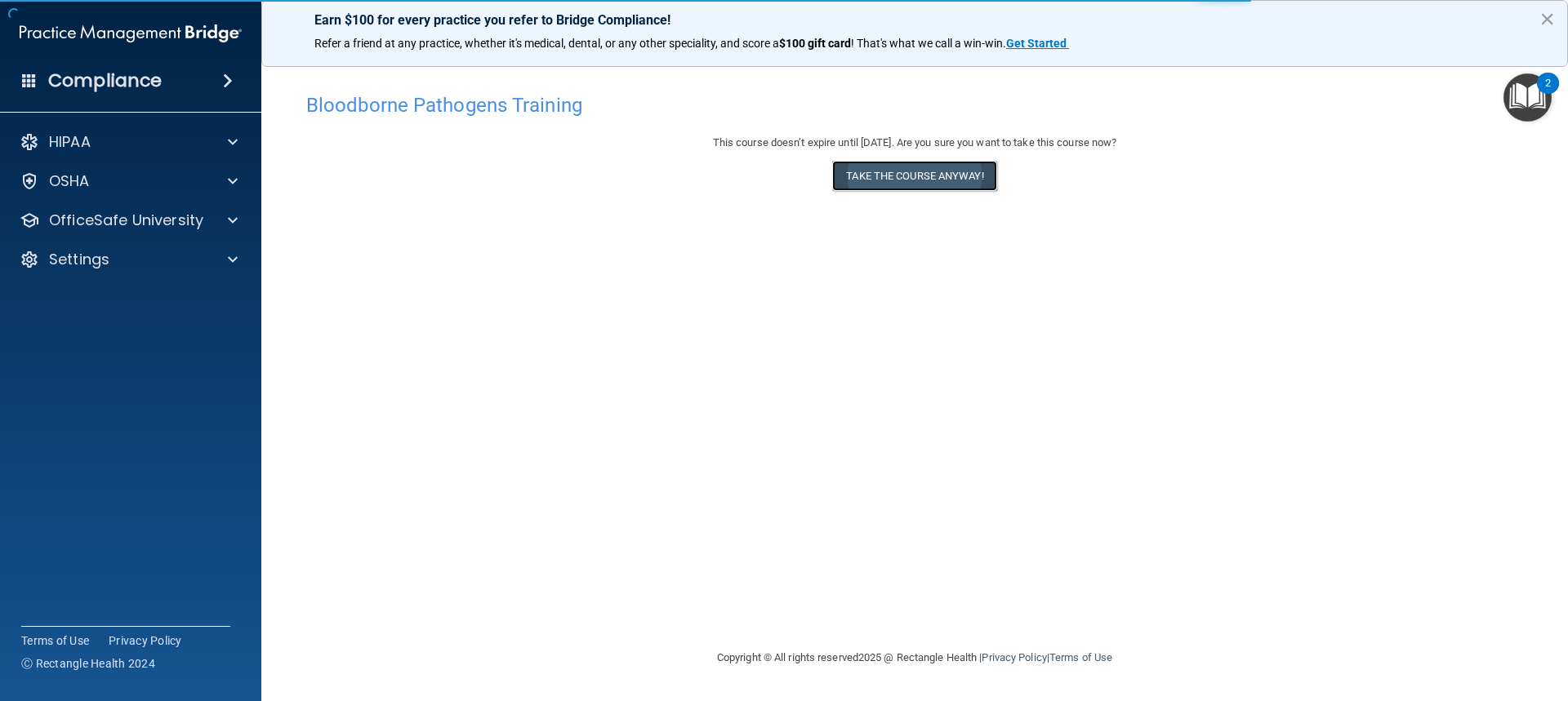
click at [917, 172] on button "Take the course anyway!" at bounding box center [914, 176] width 164 height 31
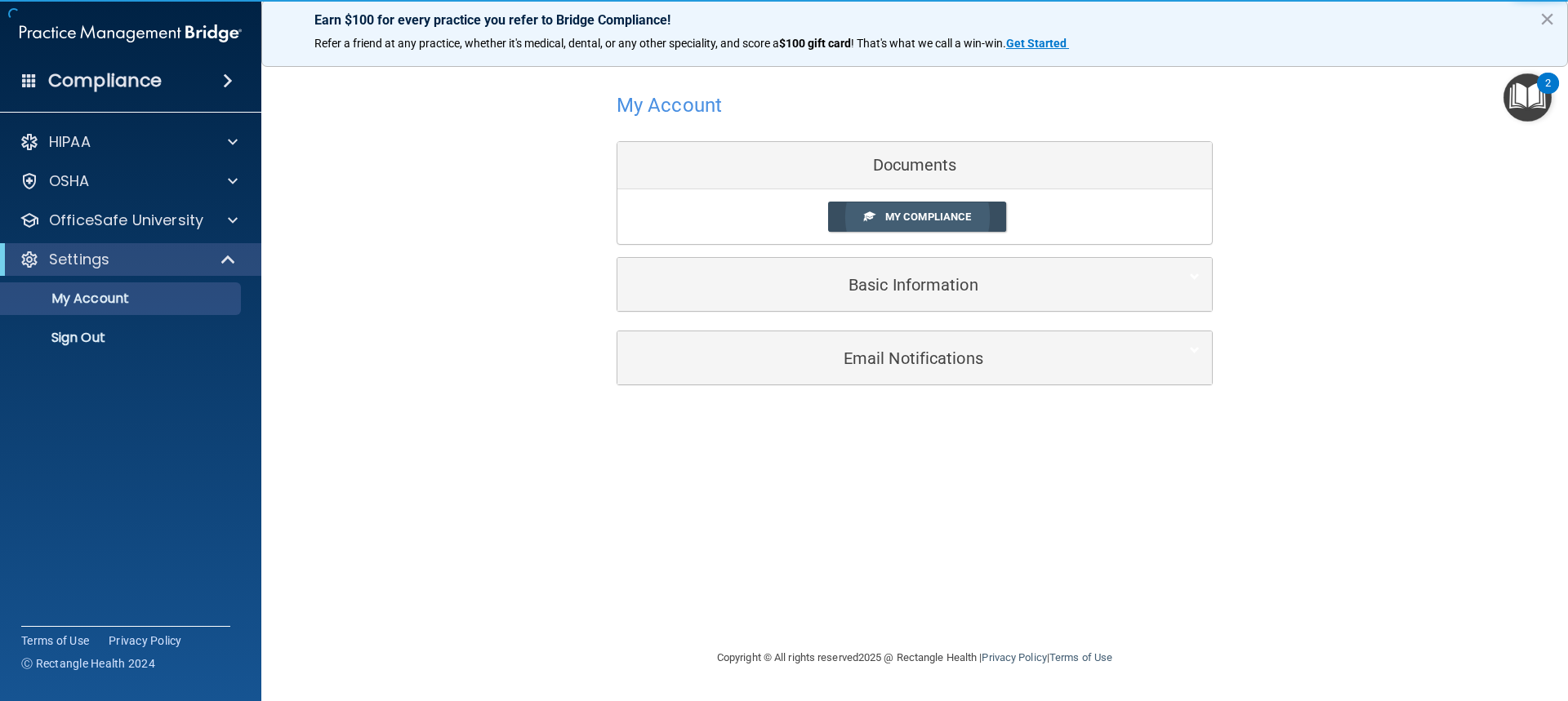
click at [861, 209] on link "My Compliance" at bounding box center [918, 216] width 179 height 31
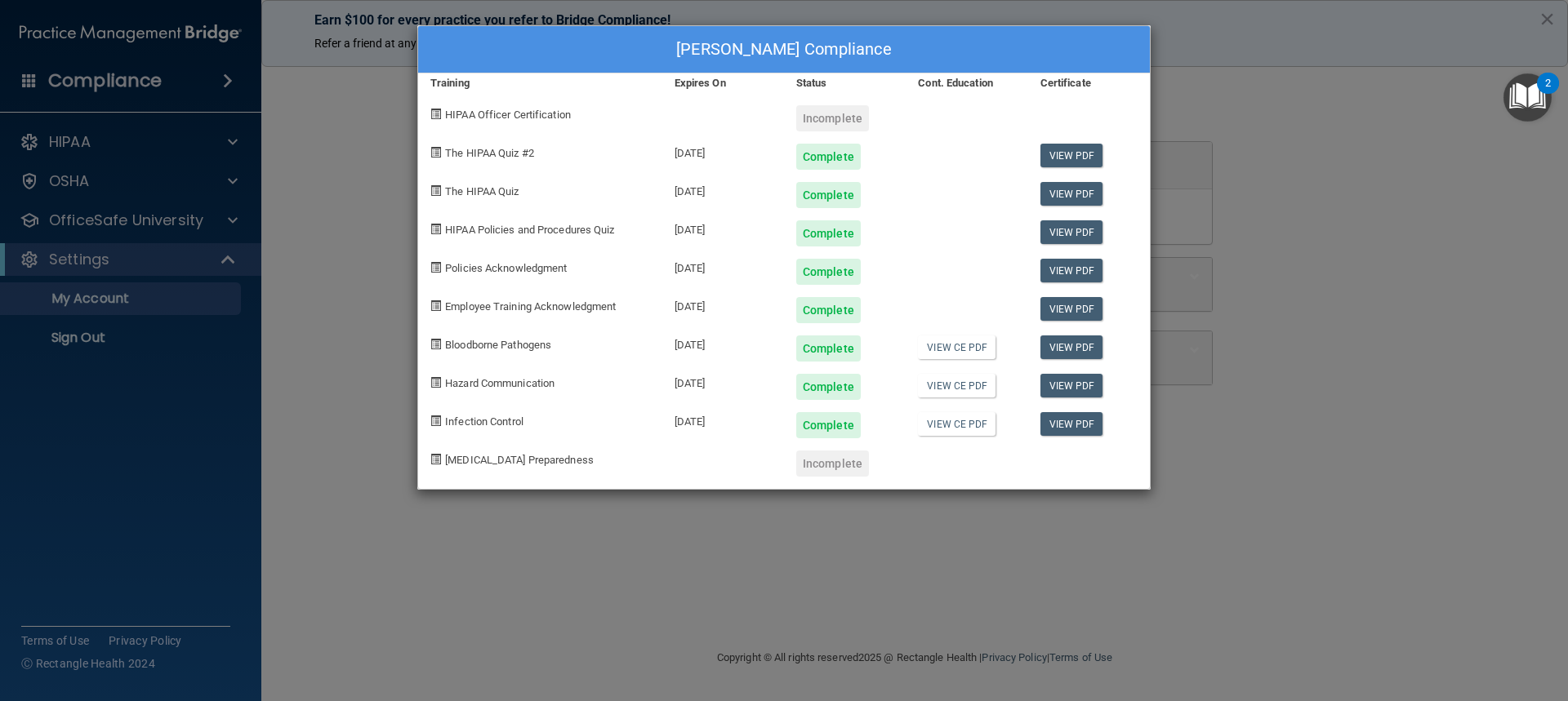
click at [370, 306] on div "[PERSON_NAME] Compliance Training Expires On Status Cont. Education Certificate…" at bounding box center [784, 350] width 1568 height 701
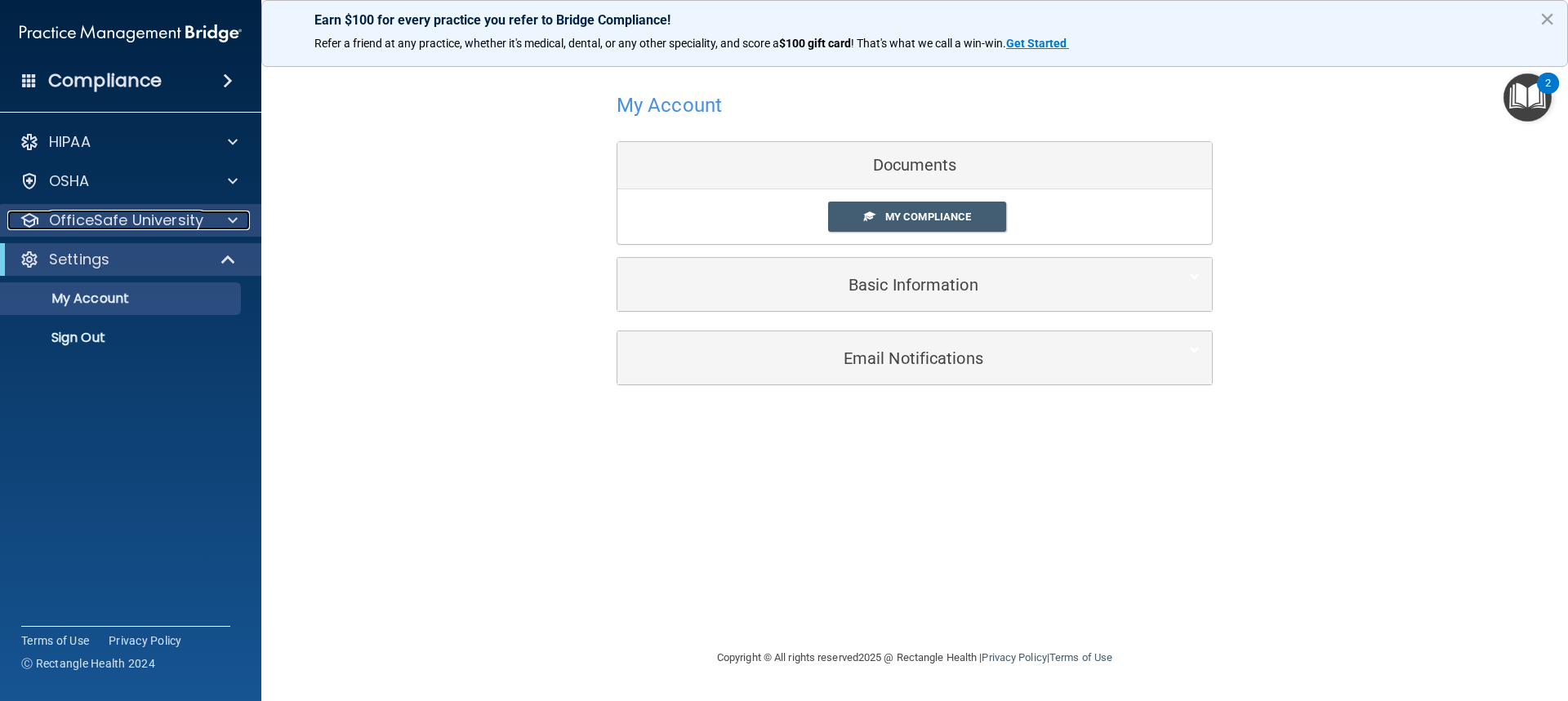
click at [208, 223] on div "OfficeSafe University" at bounding box center [108, 220] width 202 height 20
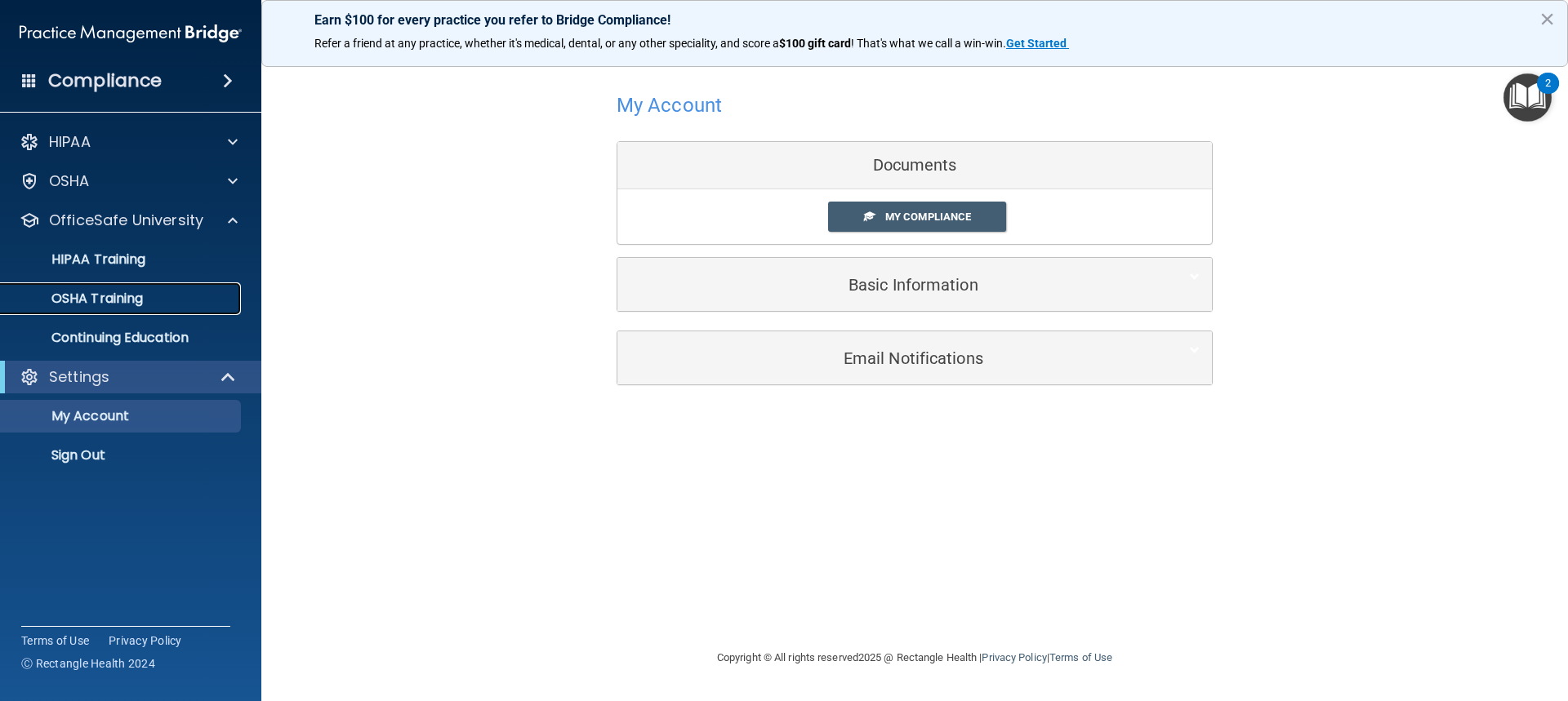
click at [176, 290] on div "OSHA Training" at bounding box center [122, 299] width 223 height 16
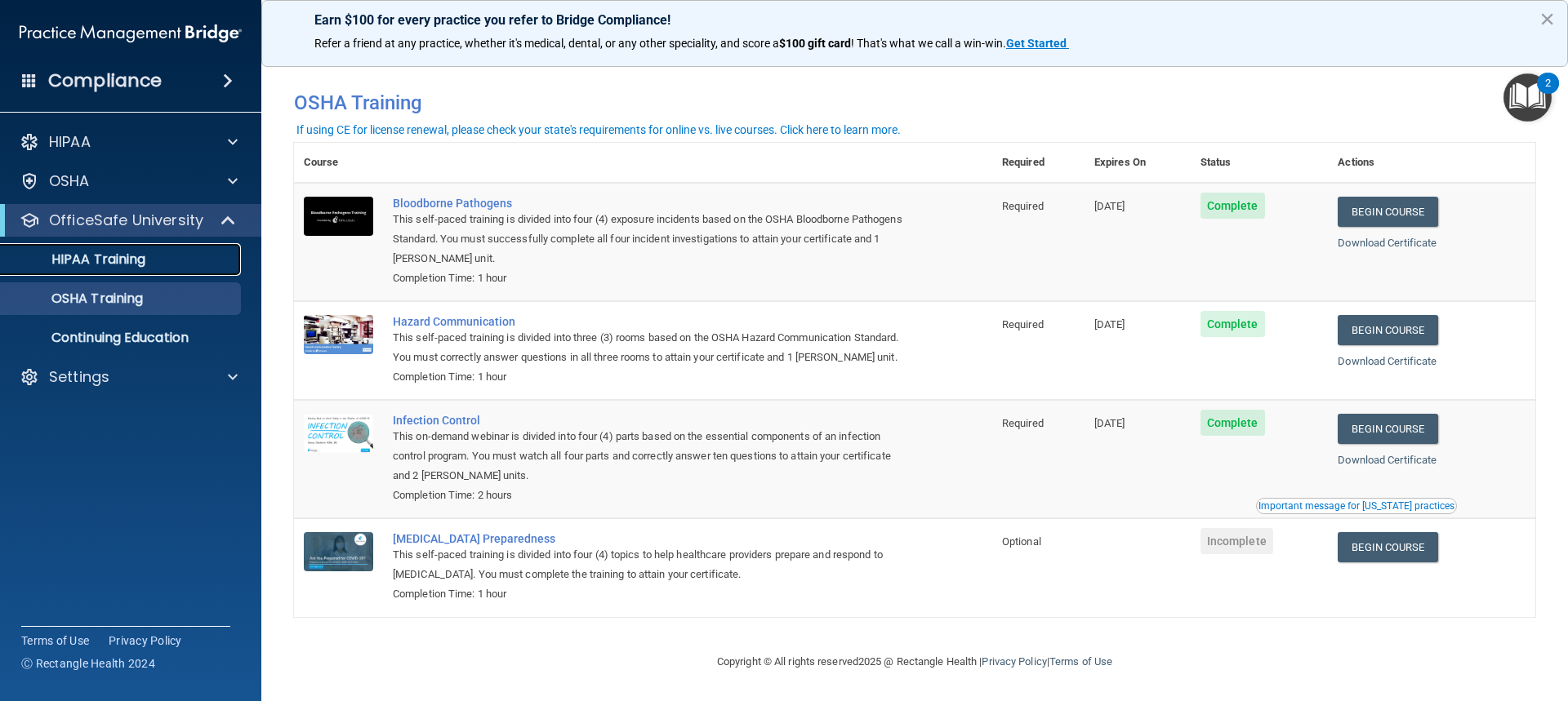
click at [140, 253] on p "HIPAA Training" at bounding box center [78, 260] width 135 height 16
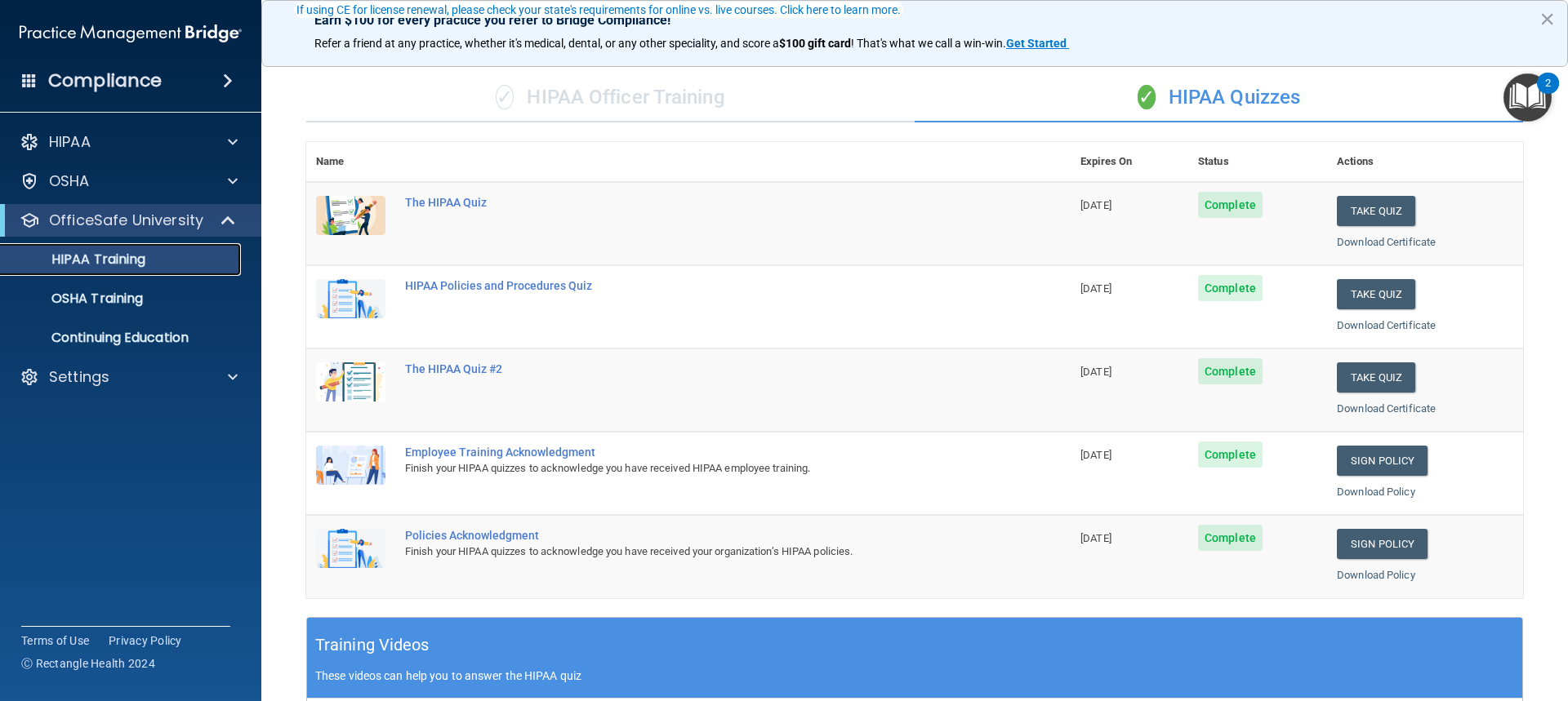
scroll to position [163, 0]
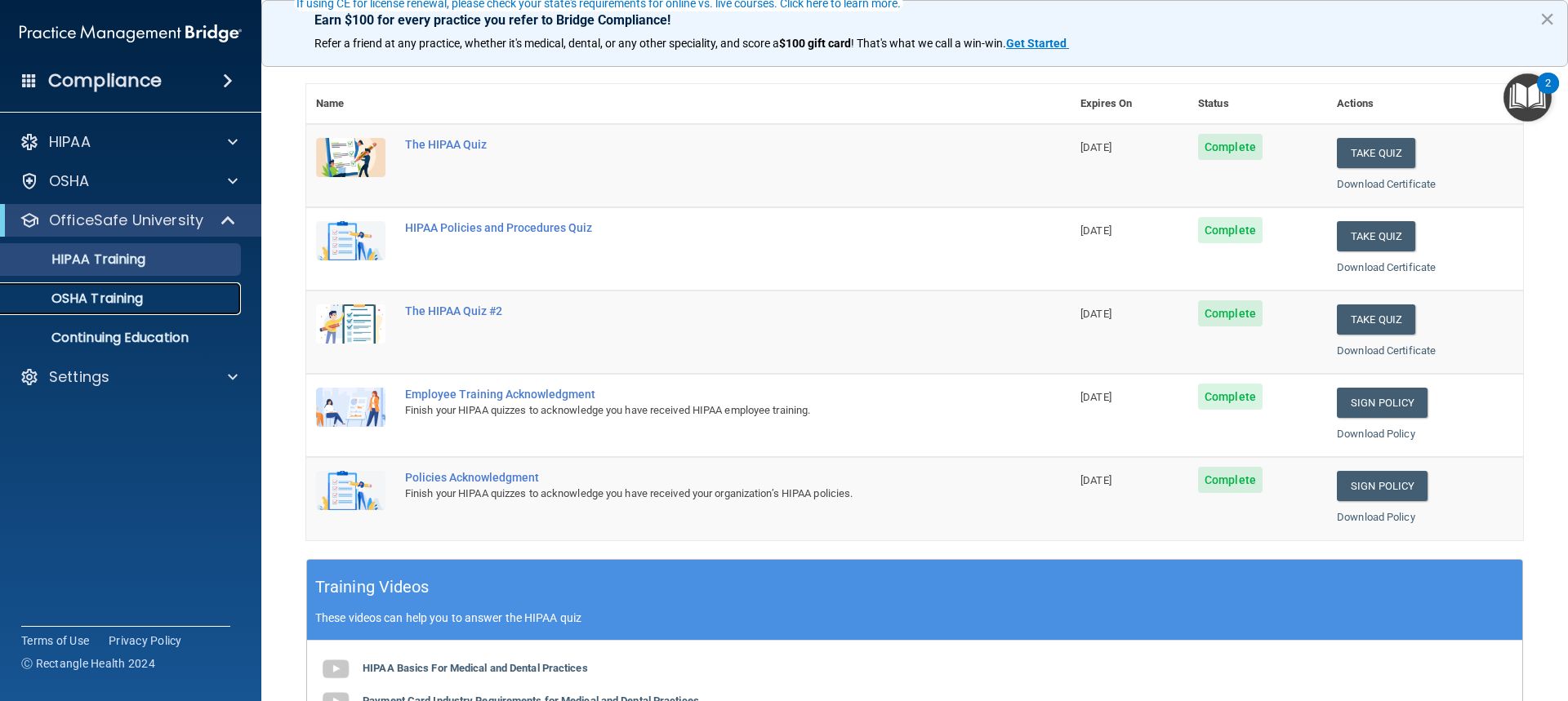
click at [166, 289] on link "OSHA Training" at bounding box center [112, 299] width 257 height 33
